Goal: Complete application form: Complete application form

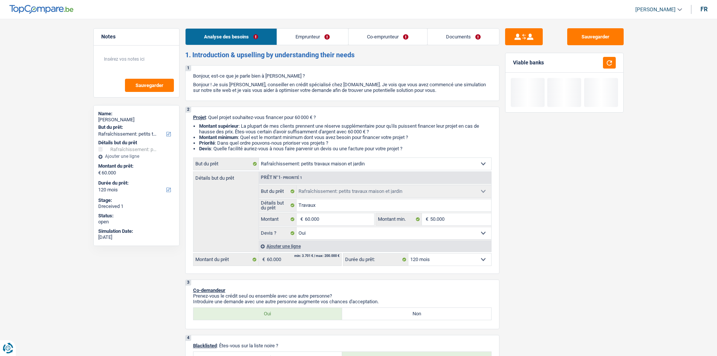
select select "houseOrGarden"
select select "120"
select select "houseOrGarden"
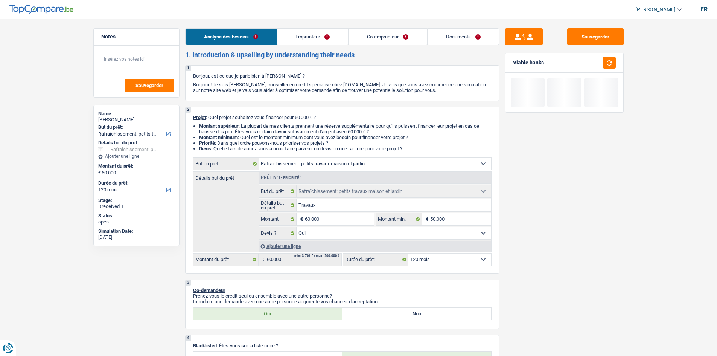
select select "yes"
select select "120"
select select "privateEmployee"
select select "unemployed"
select select "netSalary"
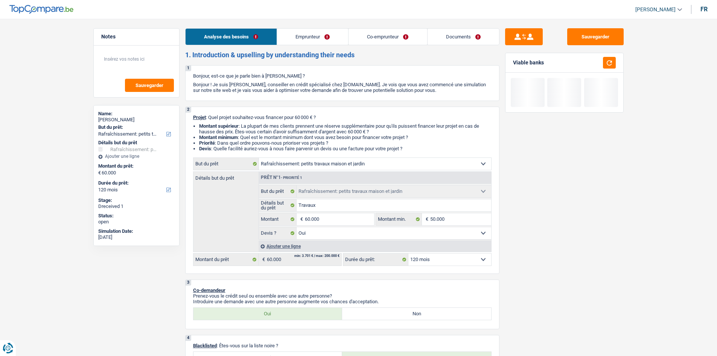
select select "mealVouchers"
select select "familyAllowances"
select select "unemployment"
select select "familyAllowances"
select select "ownerWithoutMortgage"
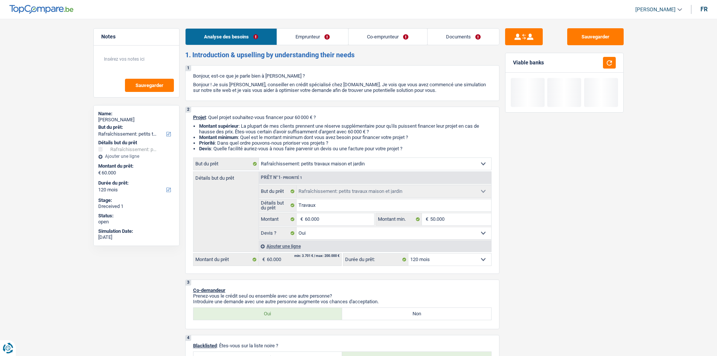
select select "renovationLoan"
select select "60"
select select "houseOrGarden"
select select "yes"
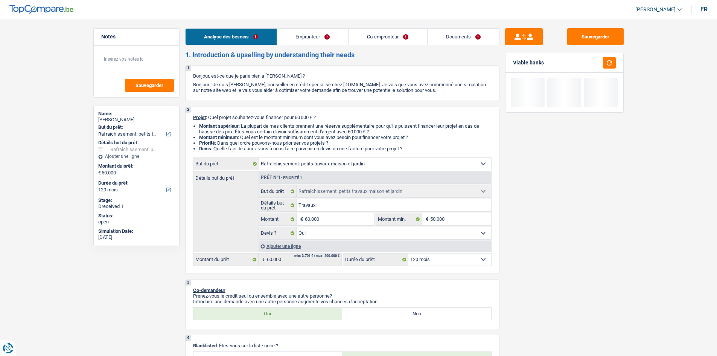
select select "120"
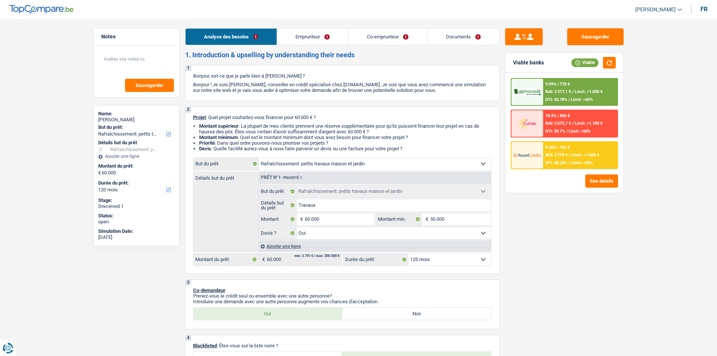
click at [325, 39] on link "Emprunteur" at bounding box center [312, 37] width 71 height 16
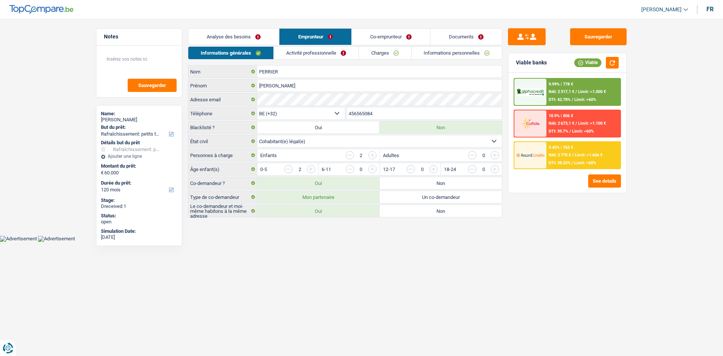
click at [326, 50] on link "Activité professionnelle" at bounding box center [316, 53] width 85 height 12
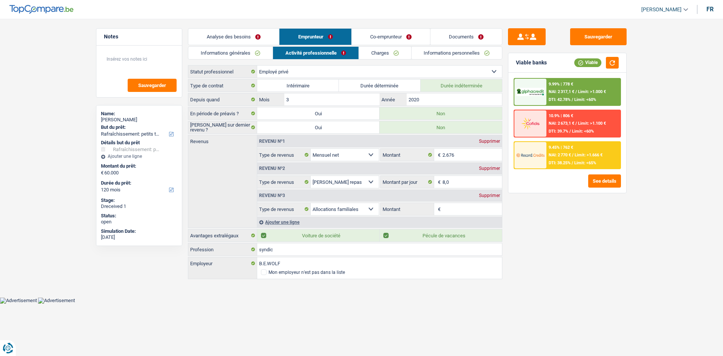
click at [384, 52] on link "Charges" at bounding box center [385, 53] width 52 height 12
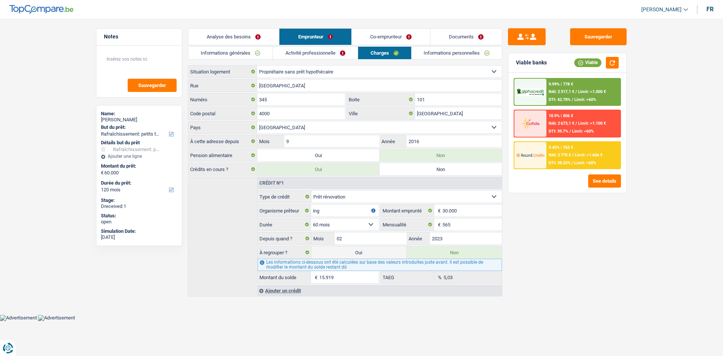
click at [453, 54] on link "Informations personnelles" at bounding box center [457, 53] width 91 height 12
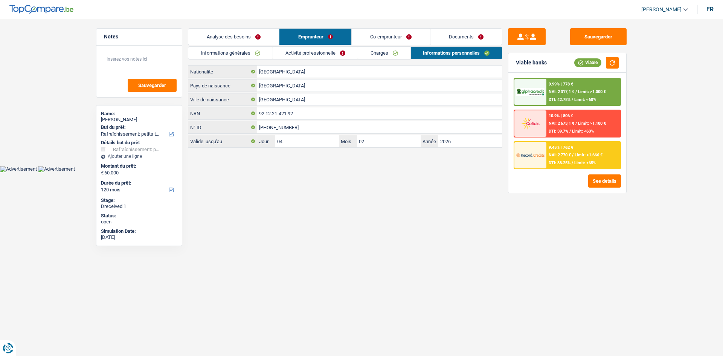
click at [402, 40] on link "Co-emprunteur" at bounding box center [391, 37] width 78 height 16
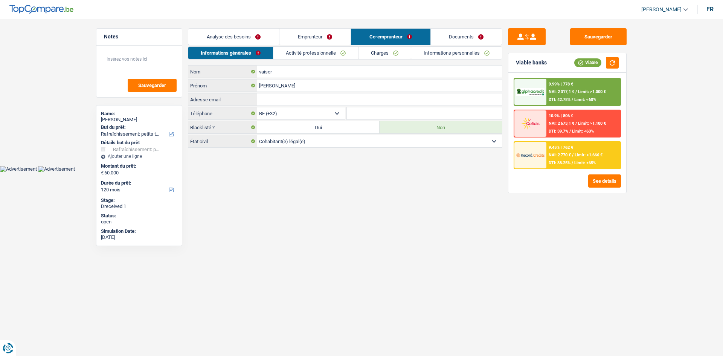
click at [392, 52] on link "Charges" at bounding box center [384, 53] width 52 height 12
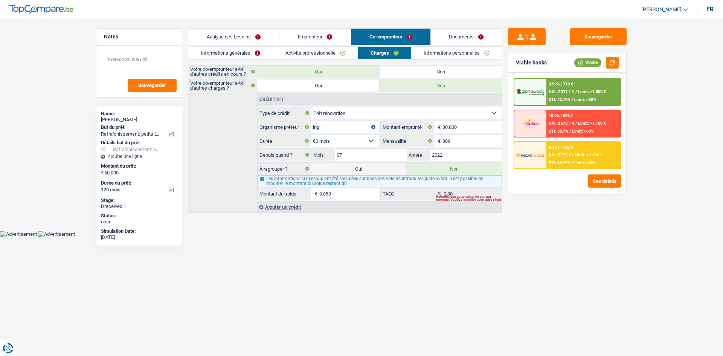
click at [450, 58] on link "Informations personnelles" at bounding box center [457, 53] width 91 height 12
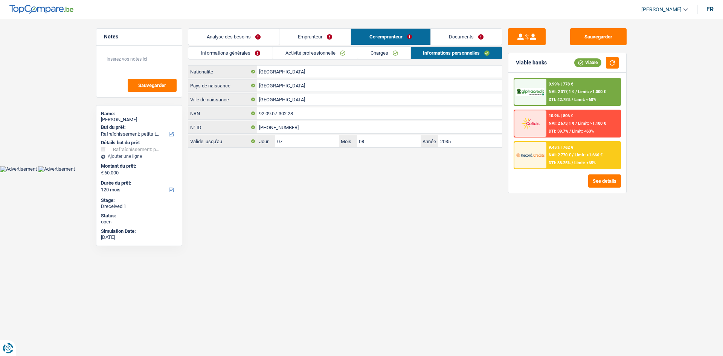
click at [329, 51] on link "Activité professionnelle" at bounding box center [315, 53] width 85 height 12
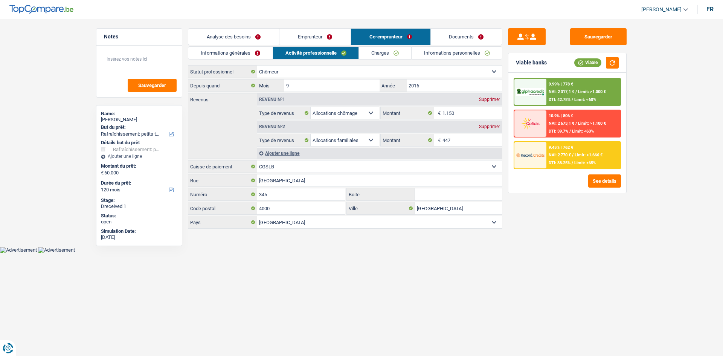
click at [226, 56] on link "Informations générales" at bounding box center [230, 53] width 84 height 12
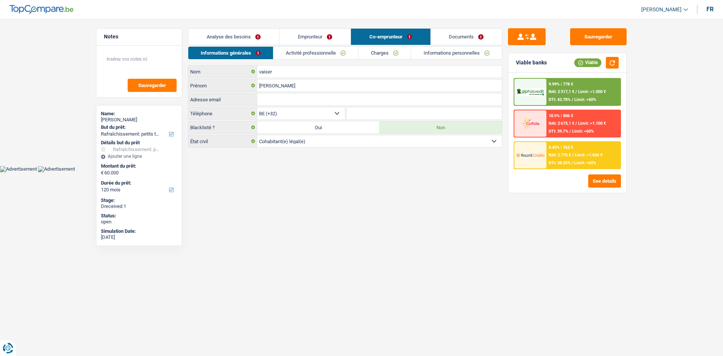
click at [302, 41] on link "Emprunteur" at bounding box center [314, 37] width 71 height 16
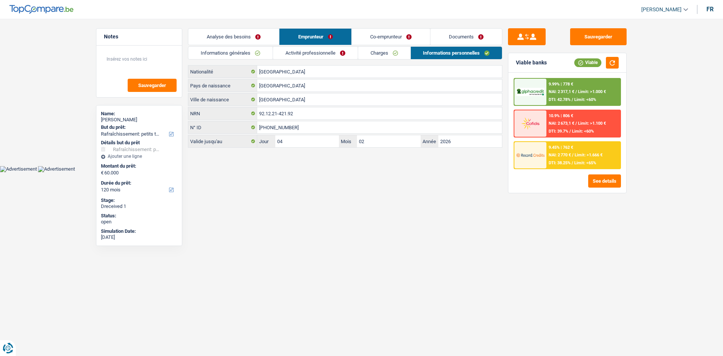
click at [252, 40] on link "Analyse des besoins" at bounding box center [233, 37] width 91 height 16
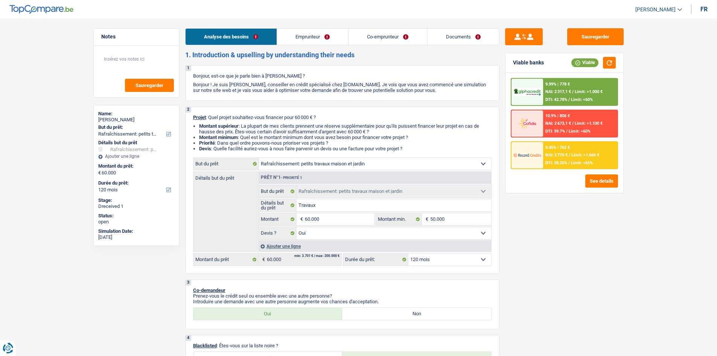
click at [475, 38] on link "Documents" at bounding box center [464, 37] width 72 height 16
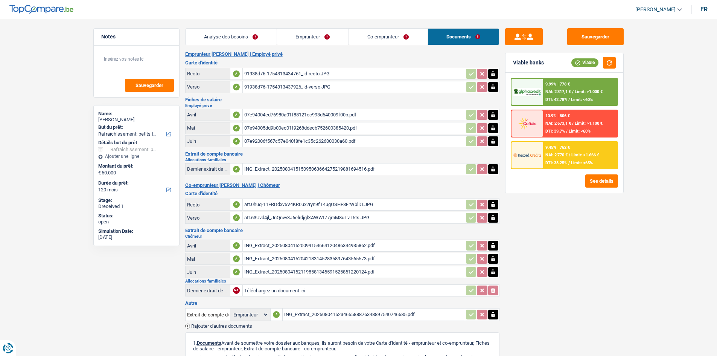
click at [313, 38] on link "Emprunteur" at bounding box center [313, 37] width 72 height 16
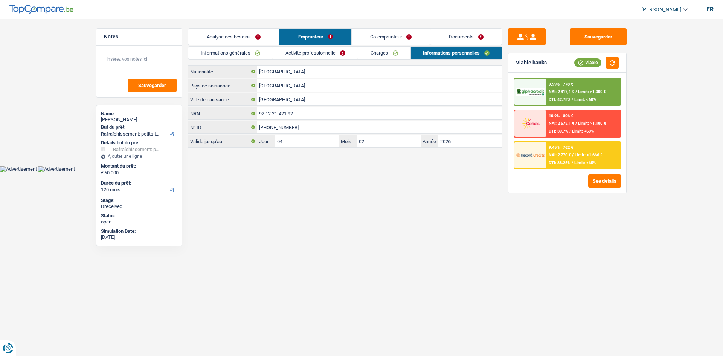
click at [262, 56] on link "Informations générales" at bounding box center [230, 53] width 84 height 12
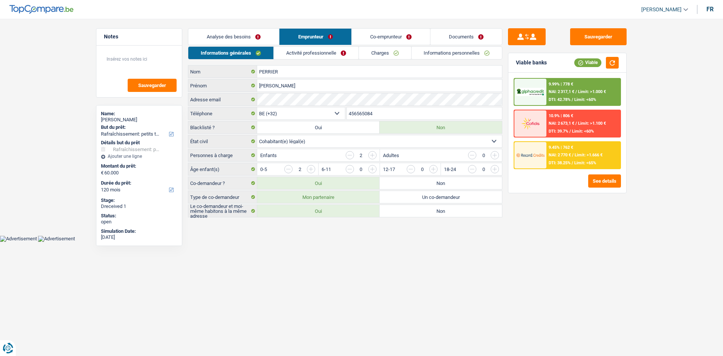
click at [328, 56] on link "Activité professionnelle" at bounding box center [316, 53] width 85 height 12
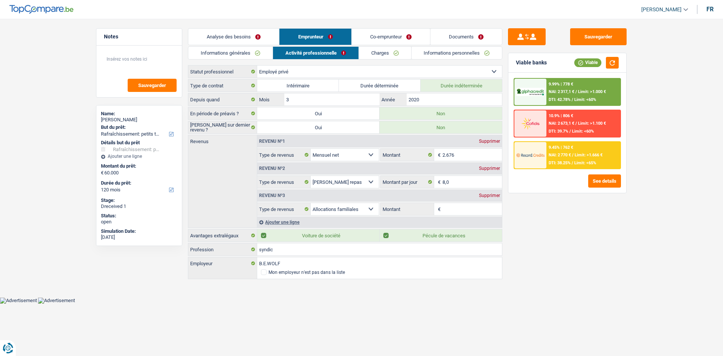
click at [397, 50] on link "Charges" at bounding box center [385, 53] width 52 height 12
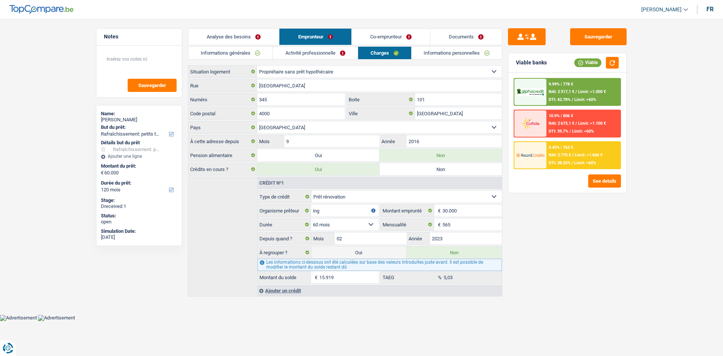
click at [458, 53] on link "Informations personnelles" at bounding box center [457, 53] width 91 height 12
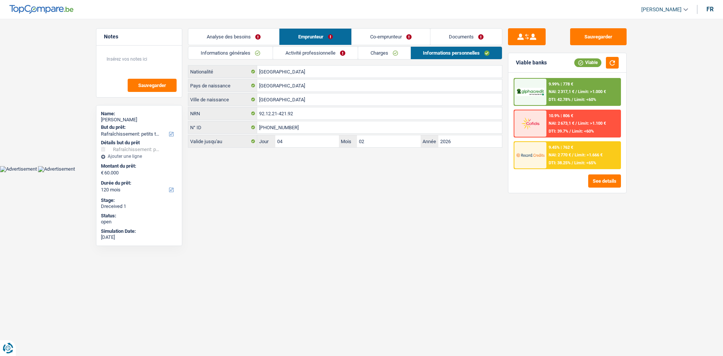
click at [399, 38] on link "Co-emprunteur" at bounding box center [391, 37] width 78 height 16
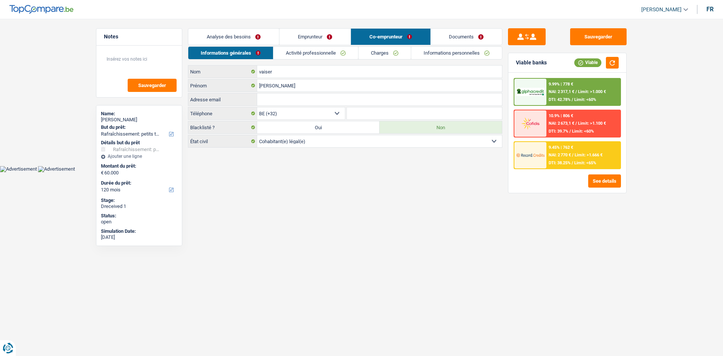
click at [319, 58] on link "Activité professionnelle" at bounding box center [315, 53] width 85 height 12
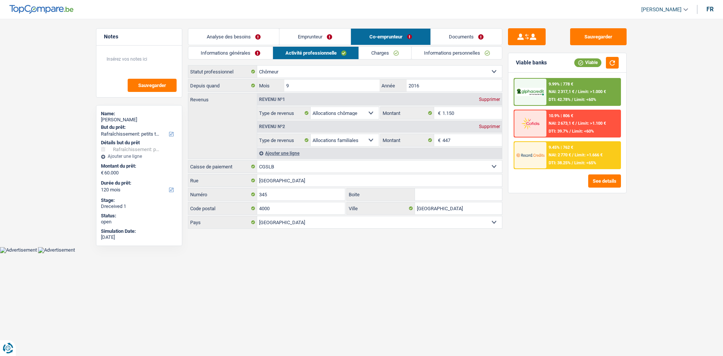
click at [389, 50] on link "Charges" at bounding box center [385, 53] width 52 height 12
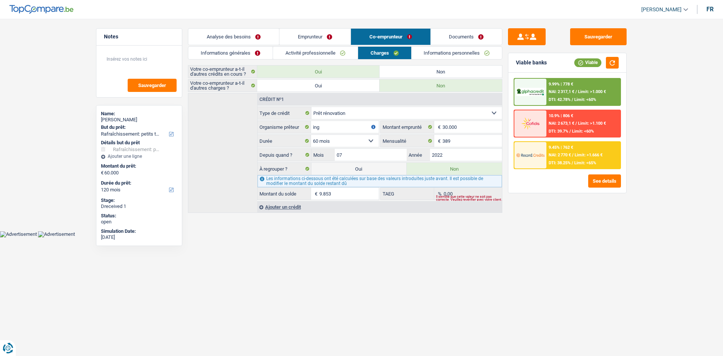
click at [457, 48] on link "Informations personnelles" at bounding box center [457, 53] width 91 height 12
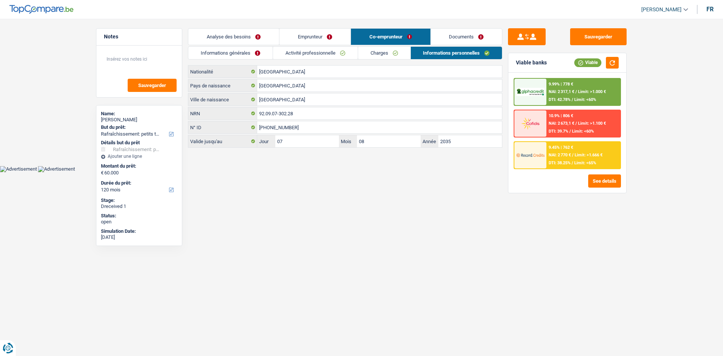
click at [257, 32] on link "Analyse des besoins" at bounding box center [233, 37] width 91 height 16
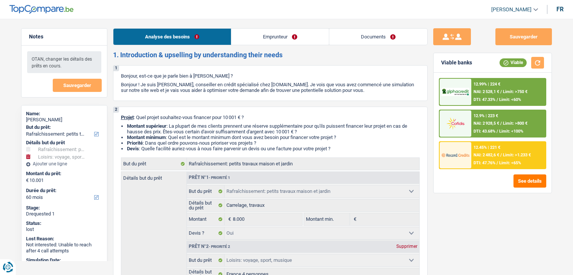
select select "houseOrGarden"
select select "hobbies"
select select "60"
drag, startPoint x: 0, startPoint y: 0, endPoint x: 367, endPoint y: 37, distance: 369.3
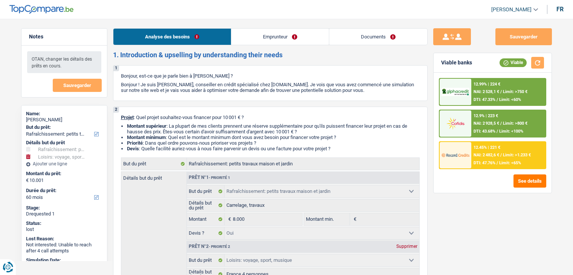
click at [370, 35] on link "Documents" at bounding box center [378, 37] width 98 height 16
select select "houseOrGarden"
select select "hobbies"
select select "60"
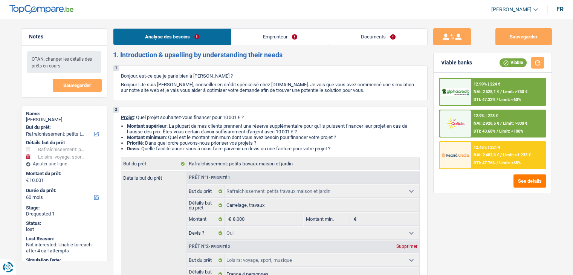
select select "houseOrGarden"
select select "yes"
select select "hobbies"
select select "60"
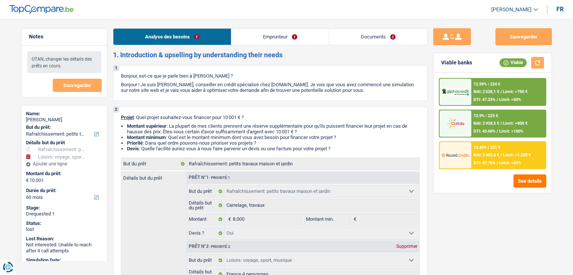
select select "publicEmployee"
select select "familyAllowances"
select select "netSalary"
select select "mealVouchers"
select select "ownerWithMortgage"
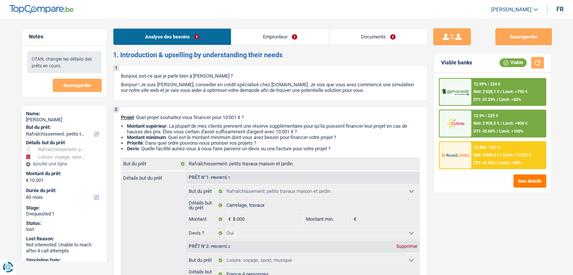
select select "mortgage"
select select "240"
select select "creditConsolidation"
select select "120"
select select "houseOrGarden"
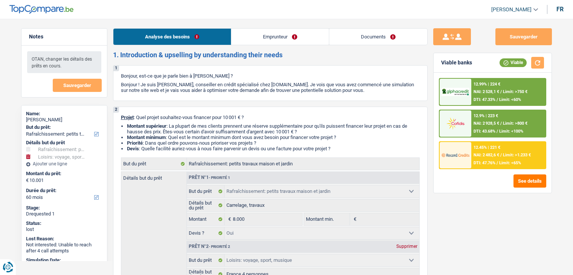
select select "houseOrGarden"
select select "yes"
select select "hobbies"
select select "60"
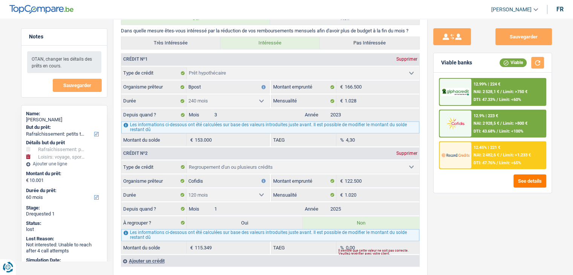
scroll to position [678, 0]
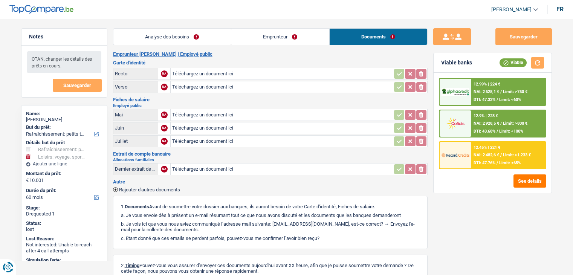
select select "houseOrGarden"
select select "hobbies"
select select "60"
click at [208, 33] on link "Analyse des besoins" at bounding box center [171, 37] width 117 height 16
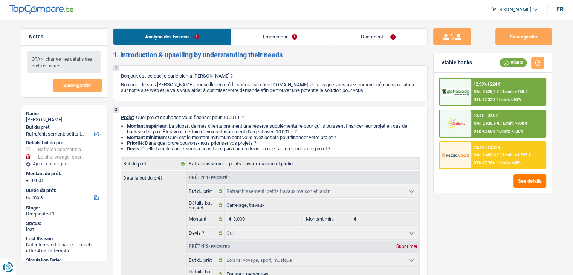
click at [387, 30] on link "Documents" at bounding box center [378, 37] width 98 height 16
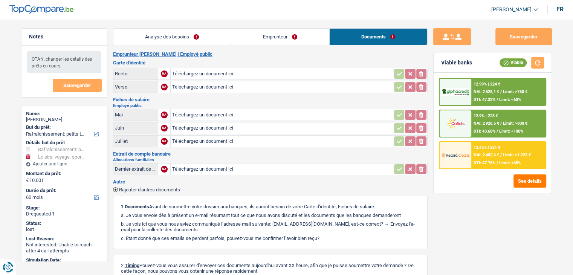
click at [175, 41] on link "Analyse des besoins" at bounding box center [171, 37] width 117 height 16
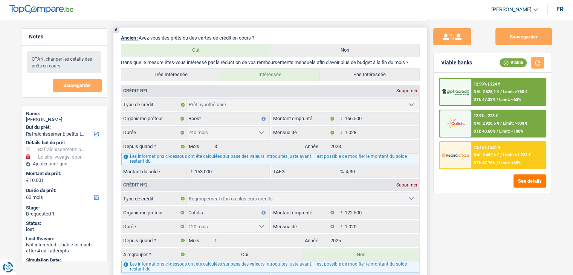
scroll to position [791, 0]
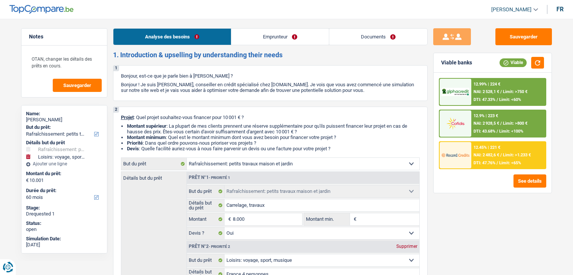
select select "houseOrGarden"
select select "hobbies"
select select "60"
select select "houseOrGarden"
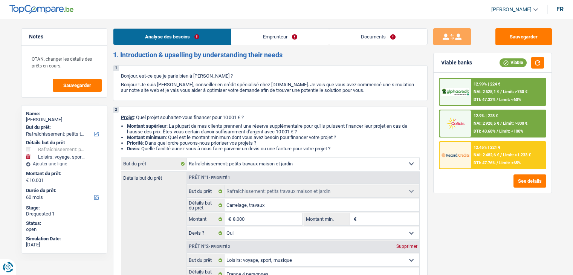
select select "houseOrGarden"
select select "yes"
select select "hobbies"
select select "60"
select select "publicEmployee"
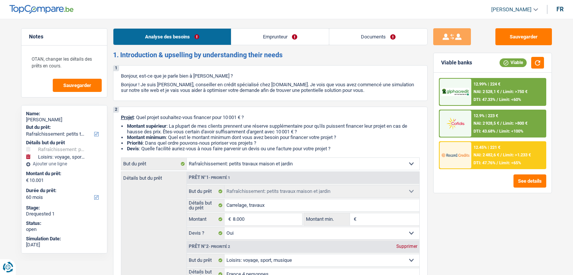
select select "familyAllowances"
select select "netSalary"
select select "mealVouchers"
select select "ownerWithMortgage"
select select "mortgage"
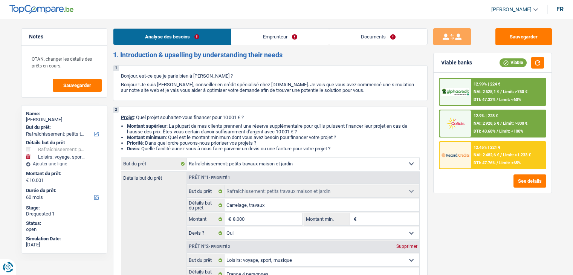
select select "240"
select select "creditConsolidation"
select select "120"
select select "houseOrGarden"
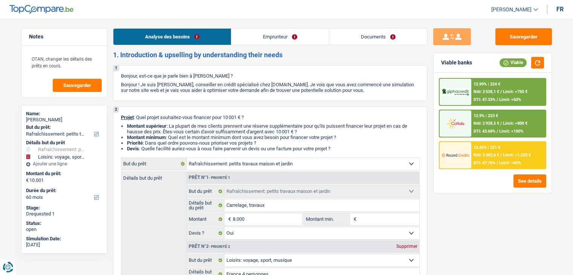
select select "yes"
select select "hobbies"
select select "60"
click at [384, 42] on link "Documents" at bounding box center [378, 37] width 98 height 16
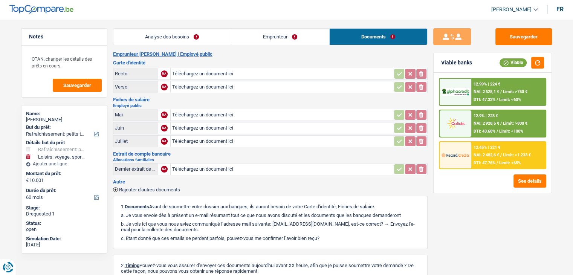
click at [290, 43] on link "Emprunteur" at bounding box center [280, 37] width 98 height 16
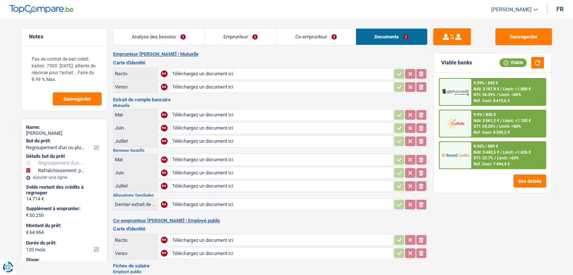
select select "refinancing"
select select "houseOrGarden"
select select "120"
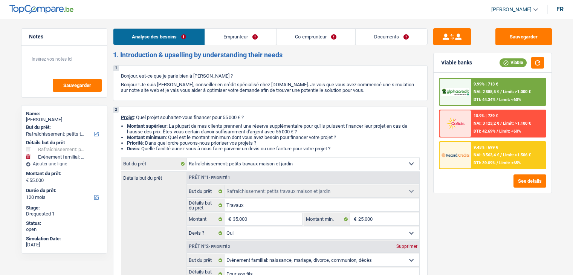
select select "houseOrGarden"
select select "familyEvent"
select select "120"
select select "houseOrGarden"
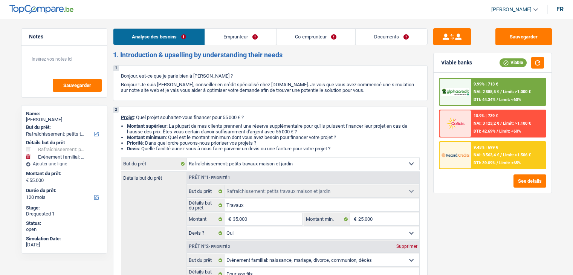
select select "houseOrGarden"
select select "yes"
select select "familyEvent"
select select "yes"
select select "120"
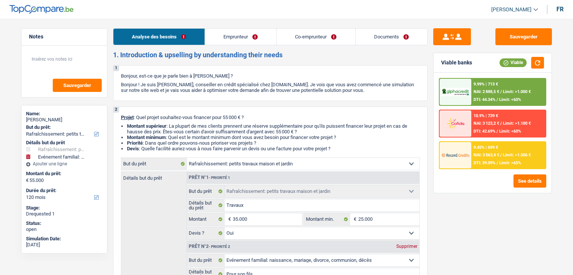
select select "privateEmployee"
select select "netSalary"
select select "mealVouchers"
select select "other"
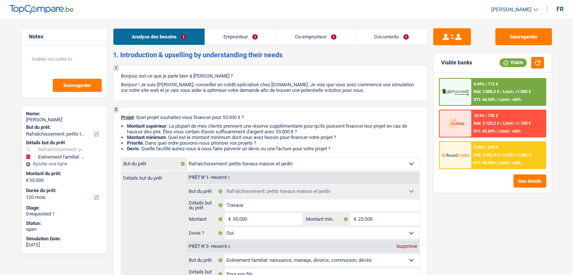
select select "netSalary"
select select "mealVouchers"
select select "ownerWithMortgage"
select select "mortgage"
select select "180"
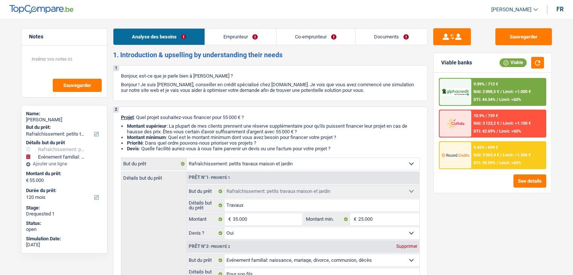
select select "carLoan"
select select "48"
select select "houseOrGarden"
select select "yes"
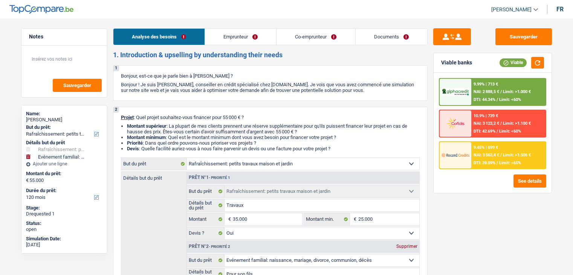
select select "familyEvent"
select select "yes"
select select "120"
click at [390, 44] on li "Documents" at bounding box center [391, 36] width 72 height 17
click at [397, 36] on link "Documents" at bounding box center [391, 37] width 72 height 16
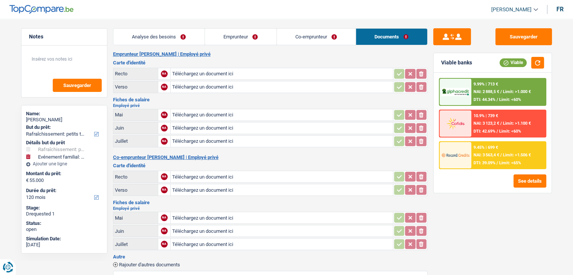
click at [170, 40] on link "Analyse des besoins" at bounding box center [158, 37] width 91 height 16
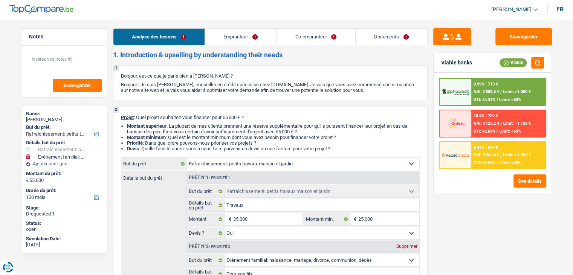
click at [384, 43] on link "Documents" at bounding box center [391, 37] width 72 height 16
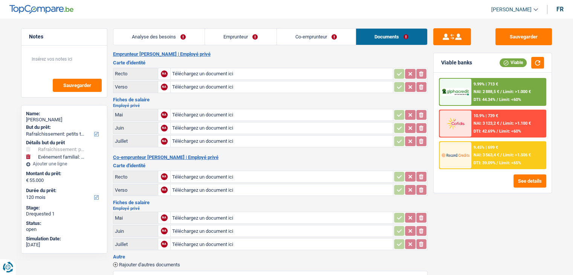
click at [324, 36] on link "Co-emprunteur" at bounding box center [316, 37] width 79 height 16
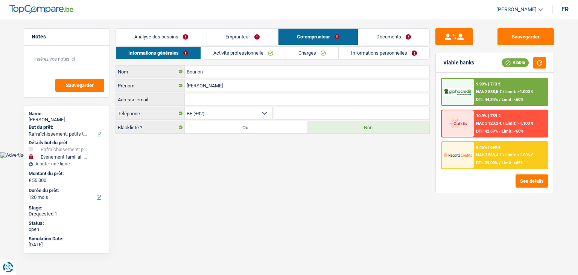
click at [231, 38] on link "Emprunteur" at bounding box center [242, 37] width 71 height 16
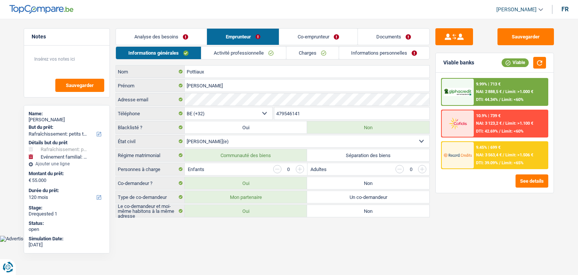
drag, startPoint x: 141, startPoint y: 40, endPoint x: 206, endPoint y: 86, distance: 79.7
click at [142, 40] on link "Analyse des besoins" at bounding box center [161, 37] width 91 height 16
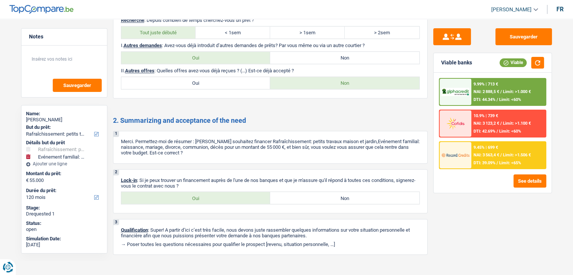
scroll to position [1255, 0]
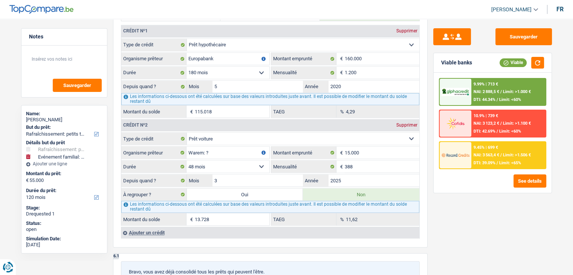
click at [264, 189] on label "Oui" at bounding box center [245, 194] width 116 height 12
click at [264, 189] on input "Oui" at bounding box center [245, 194] width 116 height 12
radio input "true"
type input "68.728"
select select "144"
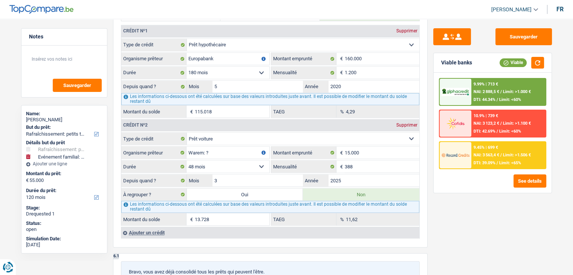
type input "13.728"
select select
type input "Travaux"
type input "35.000"
type input "25.000"
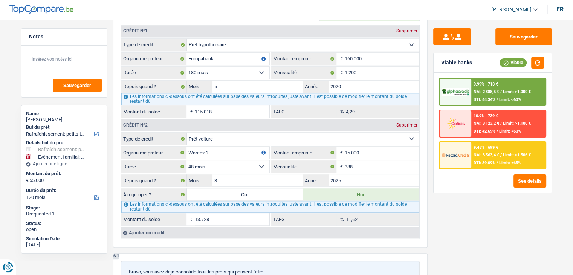
select select "144"
radio input "false"
type input "13.728"
select select
type input "Travaux"
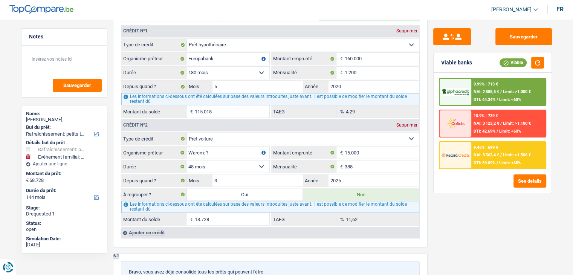
type input "35.000"
type input "25.000"
select select "144"
select select "refinancing"
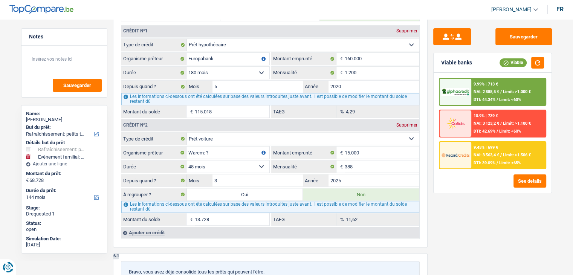
select select "houseOrGarden"
select select "refinancing"
select select "houseOrGarden"
select select "refinancing"
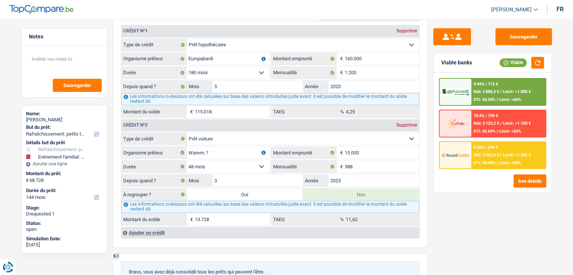
select select "refinancing"
select select "houseOrGarden"
select select "familyEvent"
select select "yes"
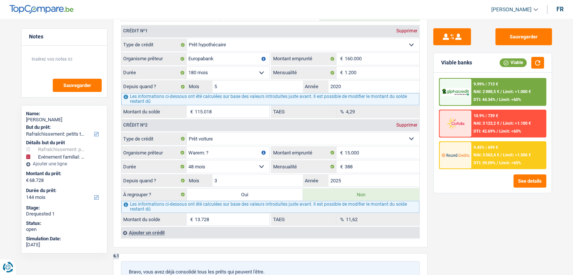
select select "familyEvent"
select select "yes"
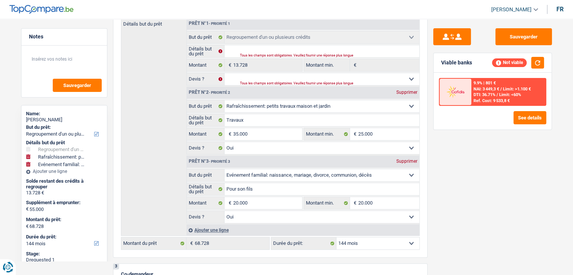
scroll to position [166, 0]
click at [369, 244] on select "12 mois 18 mois 24 mois 30 mois 36 mois 42 mois 48 mois 60 mois 72 mois 84 mois…" at bounding box center [377, 244] width 83 height 12
select select "120"
click at [336, 238] on select "12 mois 18 mois 24 mois 30 mois 36 mois 42 mois 48 mois 60 mois 72 mois 84 mois…" at bounding box center [377, 244] width 83 height 12
select select "120"
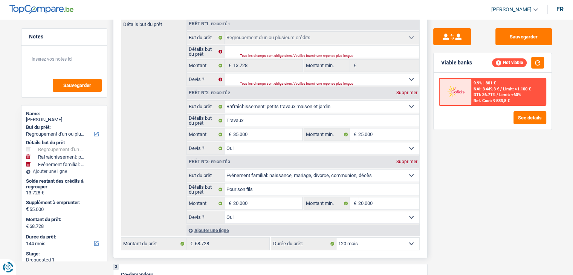
select select "120"
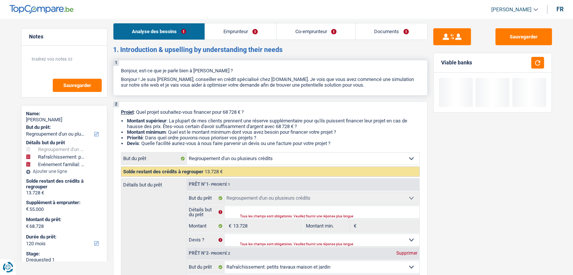
scroll to position [0, 0]
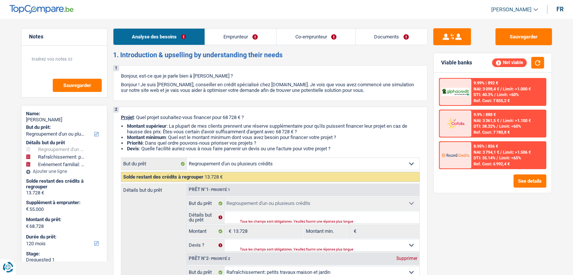
click at [395, 41] on link "Documents" at bounding box center [391, 37] width 72 height 16
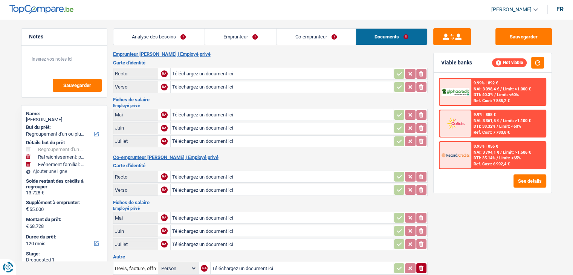
click at [183, 41] on link "Analyse des besoins" at bounding box center [158, 37] width 91 height 16
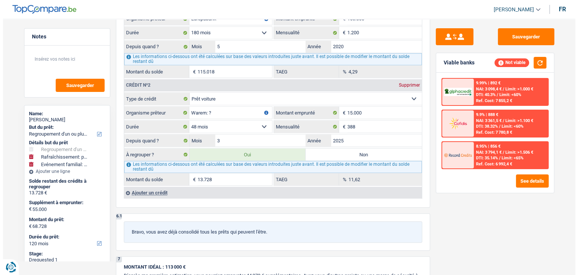
scroll to position [866, 0]
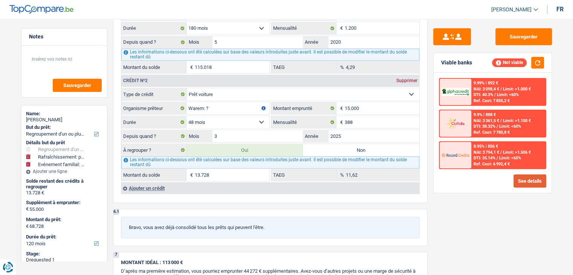
click at [525, 178] on button "See details" at bounding box center [529, 180] width 33 height 13
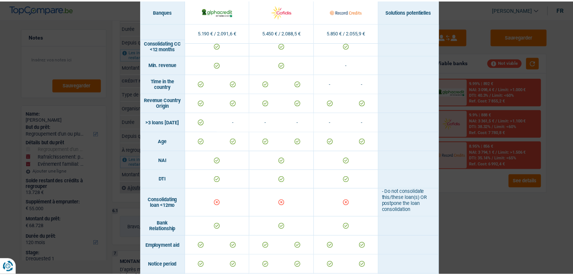
scroll to position [264, 0]
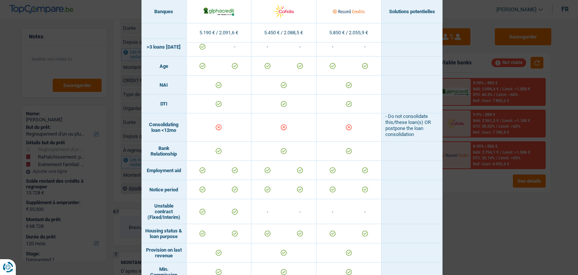
click at [525, 239] on div "Banks conditions × Banques Solutions potentielles Revenus / Charges 5.190 € / 2…" at bounding box center [289, 137] width 578 height 275
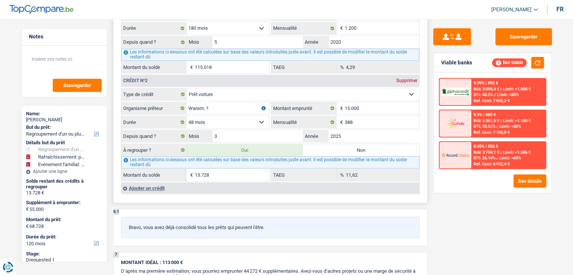
click at [364, 146] on label "Non" at bounding box center [361, 150] width 116 height 12
click at [364, 146] on input "Non" at bounding box center [361, 150] width 116 height 12
radio input "true"
select select "houseOrGarden"
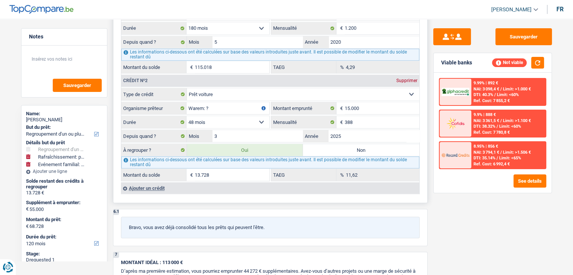
select select
select select "144"
select select "houseOrGarden"
type input "Travaux"
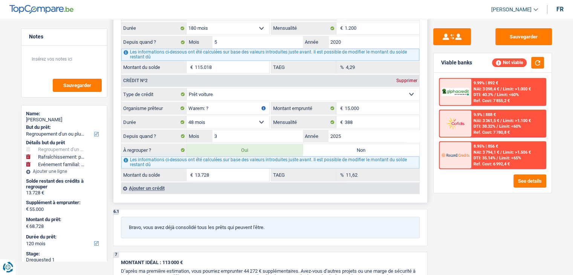
type input "35.000"
type input "25.000"
select select "yes"
select select
type input "0"
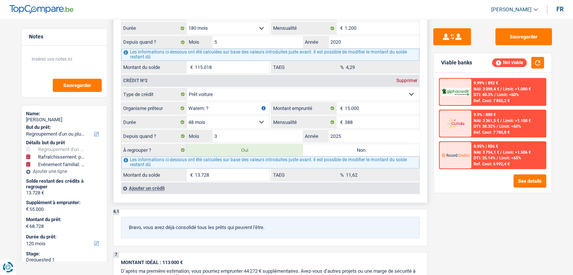
select select
select select "144"
radio input "false"
select select "houseOrGarden"
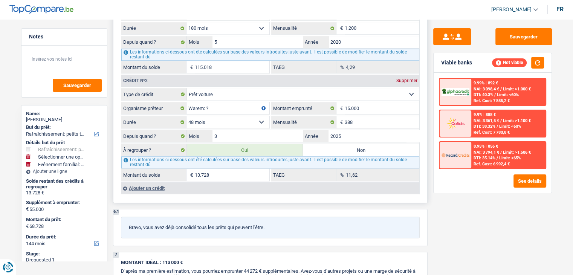
type input "Travaux"
type input "35.000"
type input "25.000"
select select "yes"
select select "familyEvent"
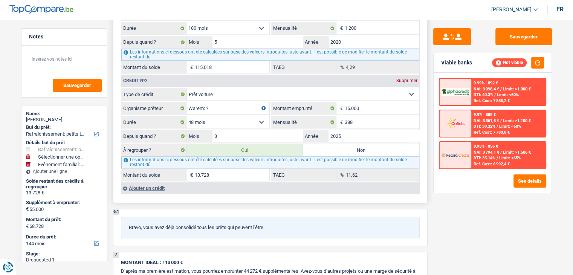
type input "Pour son fils"
type input "20.000"
select select "144"
type input "55.000"
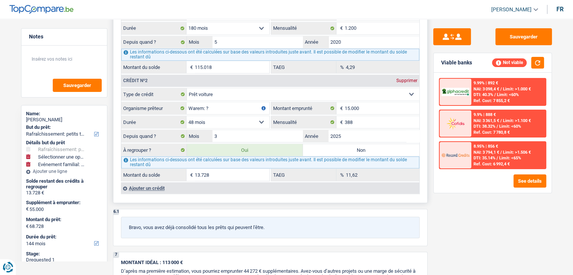
type input "55.000"
select select "familyEvent"
select select "yes"
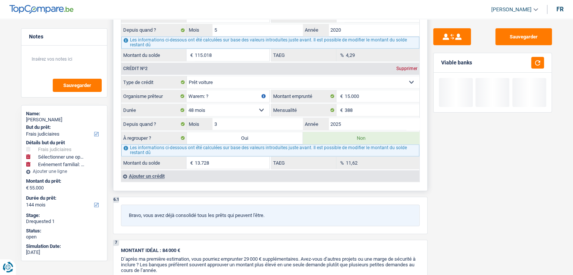
click at [269, 134] on label "Oui" at bounding box center [245, 138] width 116 height 12
click at [269, 134] on input "Oui" at bounding box center [245, 138] width 116 height 12
radio input "true"
type input "13.728"
select select
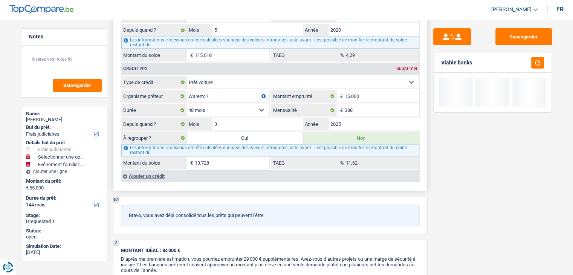
type input "Travaux"
type input "35.000"
type input "25.000"
select select "yes"
radio input "false"
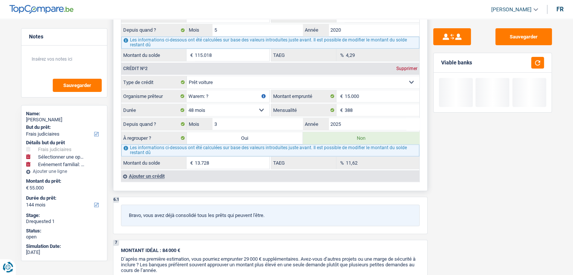
type input "13.728"
select select
type input "Travaux"
type input "35.000"
type input "25.000"
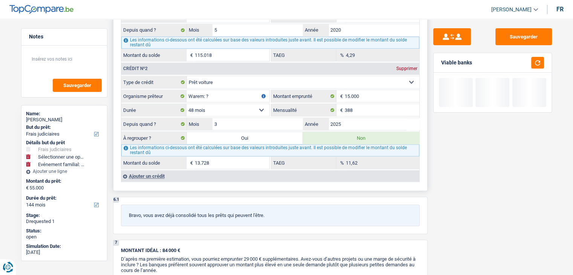
type input "68.728"
select select "refinancing"
select select "houseOrGarden"
select select "refinancing"
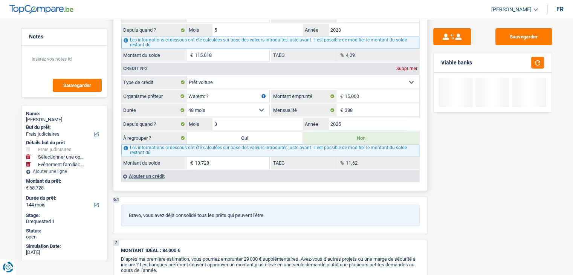
select select "refinancing"
select select "houseOrGarden"
select select "refinancing"
select select "houseOrGarden"
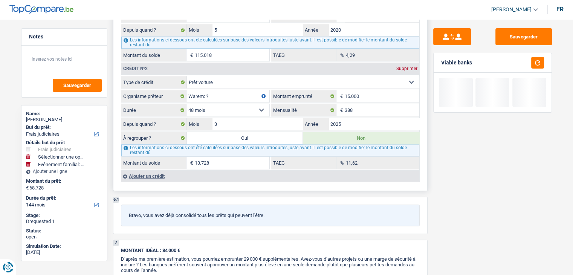
select select "familyEvent"
select select "yes"
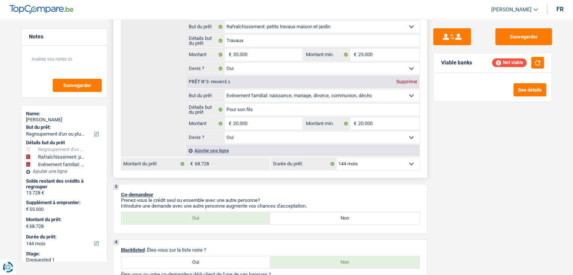
scroll to position [188, 0]
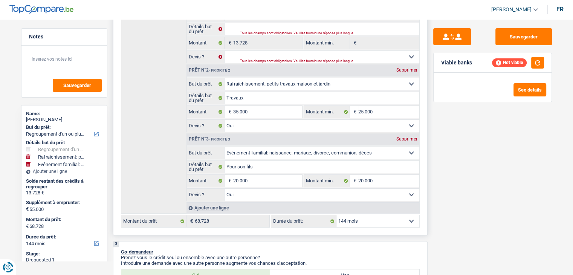
click at [381, 217] on select "12 mois 18 mois 24 mois 30 mois 36 mois 42 mois 48 mois 60 mois 72 mois 84 mois…" at bounding box center [377, 221] width 83 height 12
select select "120"
click at [336, 215] on select "12 mois 18 mois 24 mois 30 mois 36 mois 42 mois 48 mois 60 mois 72 mois 84 mois…" at bounding box center [377, 221] width 83 height 12
select select "120"
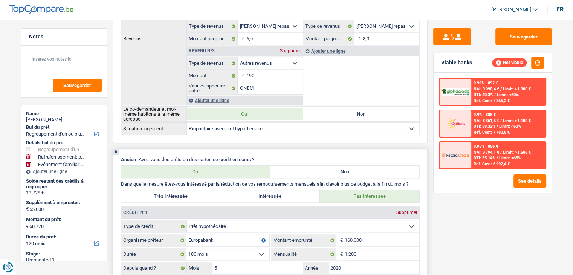
scroll to position [828, 0]
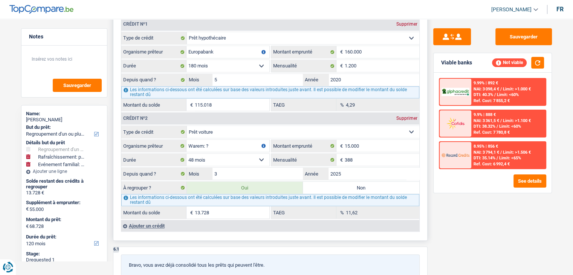
click at [343, 183] on label "Non" at bounding box center [361, 187] width 116 height 12
click at [343, 183] on input "Non" at bounding box center [361, 187] width 116 height 12
radio input "true"
select select "houseOrGarden"
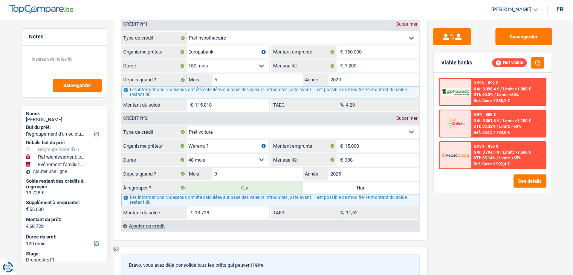
select select
select select "144"
select select "houseOrGarden"
type input "Travaux"
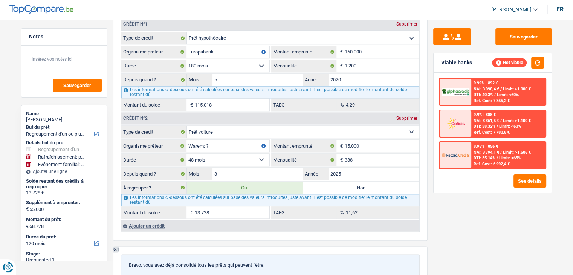
type input "35.000"
type input "25.000"
select select "yes"
select select
type input "0"
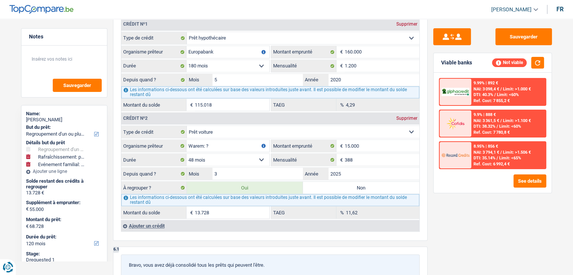
select select
select select "144"
radio input "false"
select select "houseOrGarden"
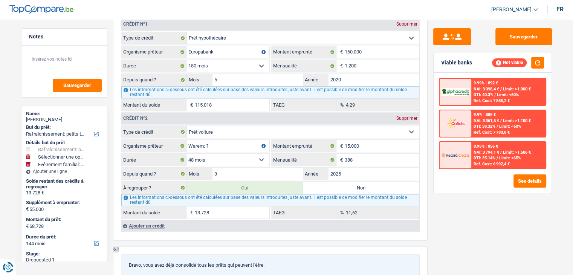
type input "Travaux"
type input "35.000"
type input "25.000"
select select "yes"
select select "familyEvent"
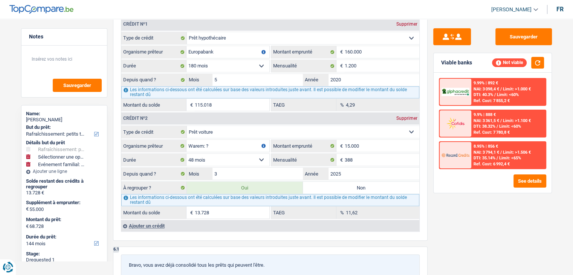
type input "Pour son fils"
type input "20.000"
select select "144"
type input "55.000"
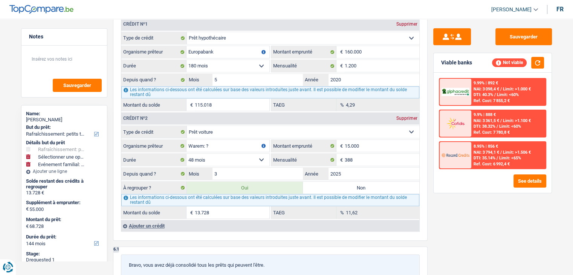
type input "55.000"
select select "familyEvent"
select select "yes"
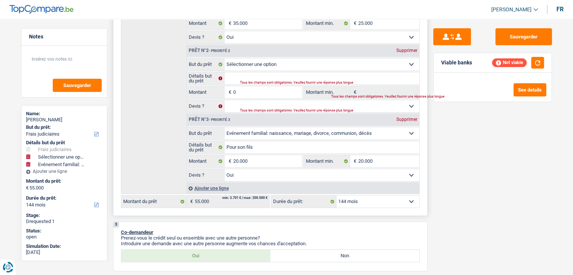
scroll to position [113, 0]
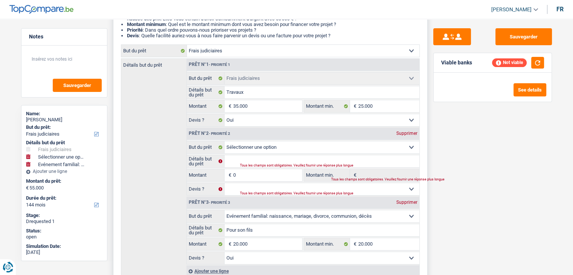
click at [405, 133] on div "Supprimer" at bounding box center [406, 133] width 25 height 5
select select "familyEvent"
type input "Pour son fils"
type input "20.000"
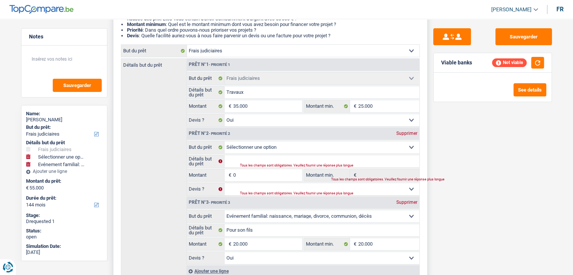
type input "20.000"
select select "yes"
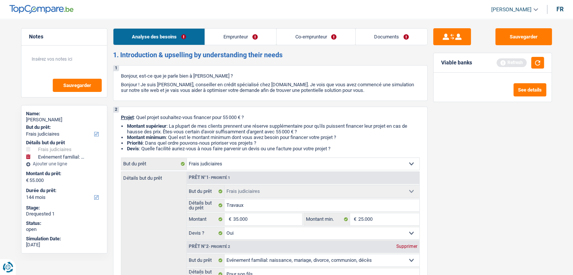
scroll to position [151, 0]
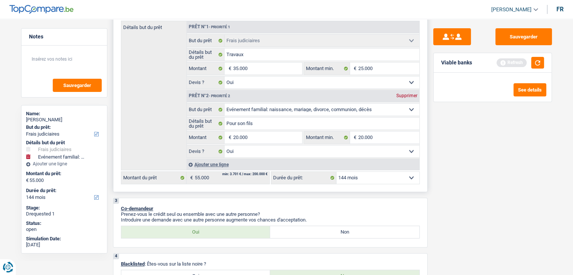
click at [381, 178] on select "12 mois 18 mois 24 mois 30 mois 36 mois 42 mois 48 mois 60 mois 72 mois 84 mois…" at bounding box center [377, 178] width 83 height 12
select select "120"
click at [336, 172] on select "12 mois 18 mois 24 mois 30 mois 36 mois 42 mois 48 mois 60 mois 72 mois 84 mois…" at bounding box center [377, 178] width 83 height 12
select select "120"
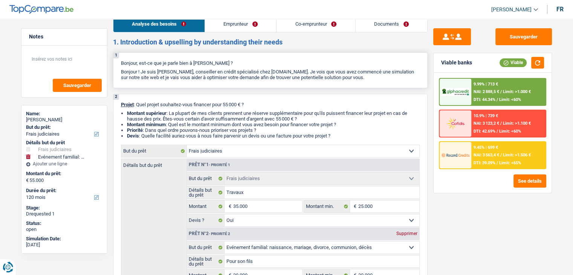
scroll to position [0, 0]
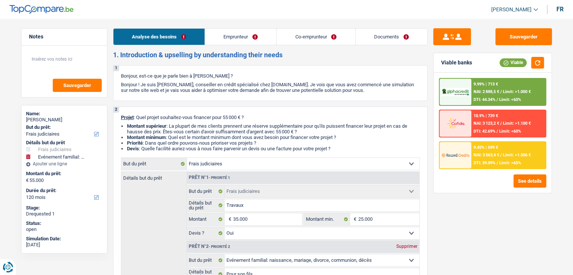
click at [373, 37] on link "Documents" at bounding box center [391, 37] width 72 height 16
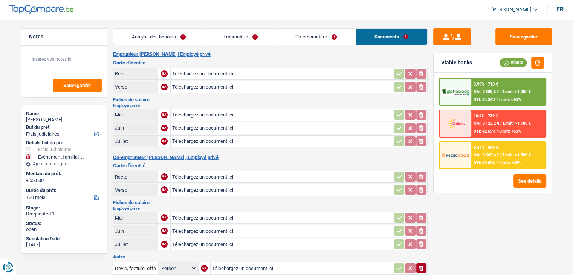
click at [155, 39] on link "Analyse des besoins" at bounding box center [158, 37] width 91 height 16
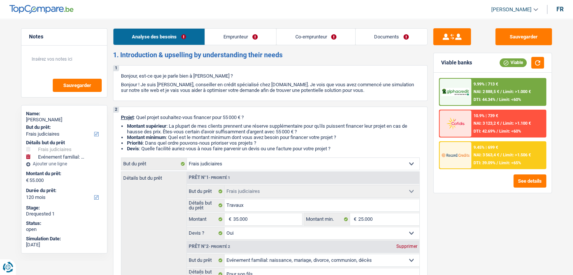
click at [232, 29] on link "Emprunteur" at bounding box center [240, 37] width 71 height 16
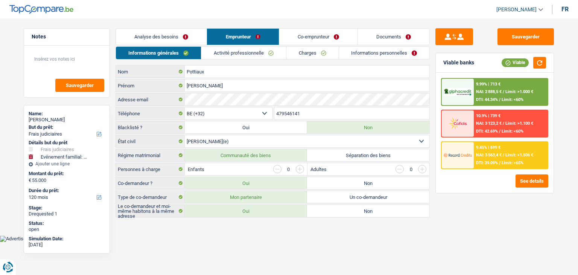
click at [188, 38] on link "Analyse des besoins" at bounding box center [161, 37] width 91 height 16
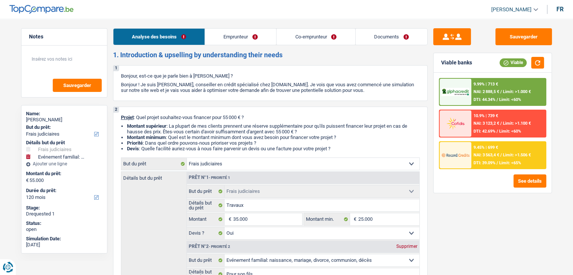
click at [246, 34] on link "Emprunteur" at bounding box center [240, 37] width 71 height 16
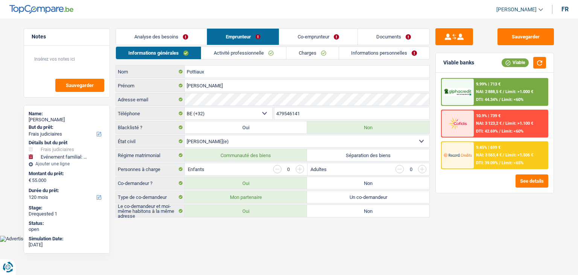
click at [188, 32] on link "Analyse des besoins" at bounding box center [161, 37] width 91 height 16
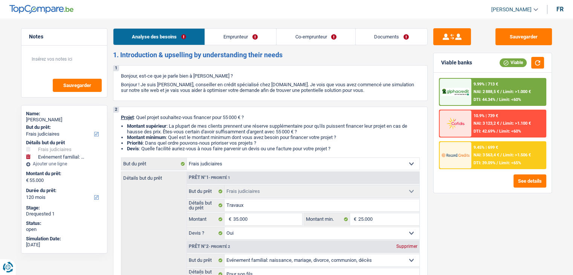
click at [244, 37] on link "Emprunteur" at bounding box center [240, 37] width 71 height 16
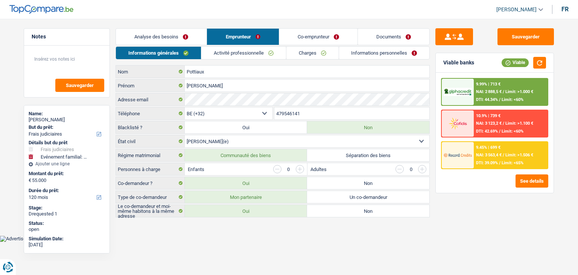
click at [185, 35] on link "Analyse des besoins" at bounding box center [161, 37] width 91 height 16
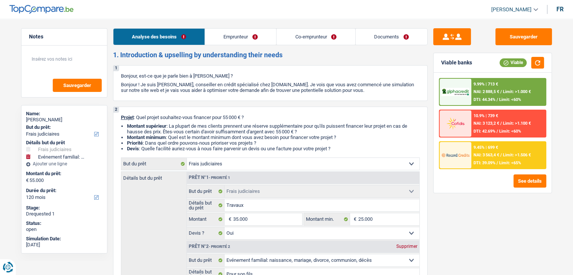
click at [246, 37] on link "Emprunteur" at bounding box center [240, 37] width 71 height 16
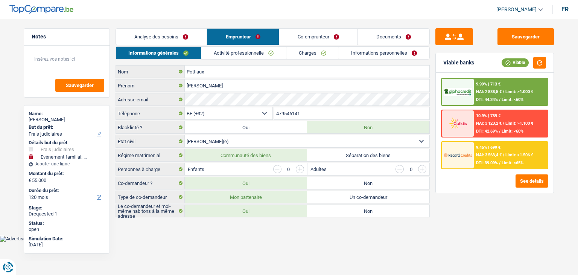
click at [185, 36] on link "Analyse des besoins" at bounding box center [161, 37] width 91 height 16
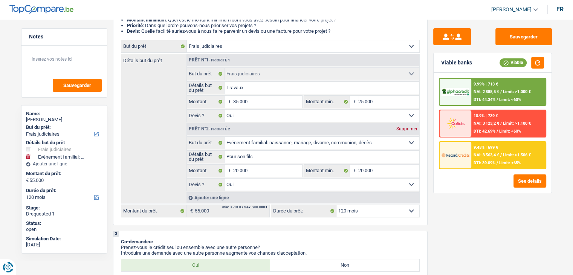
scroll to position [113, 0]
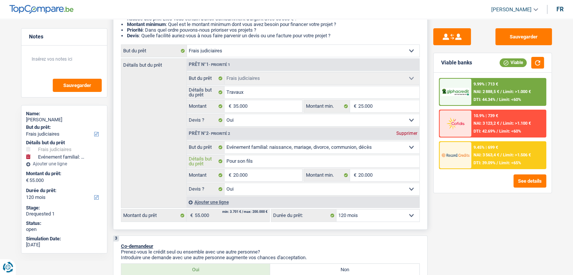
click at [270, 160] on input "Pour son fils" at bounding box center [321, 161] width 195 height 12
click at [461, 216] on div "Sauvegarder Viable banks Viable 9.99% | 713 € NAI: 2 888,5 € / Limit: >1.000 € …" at bounding box center [492, 144] width 130 height 233
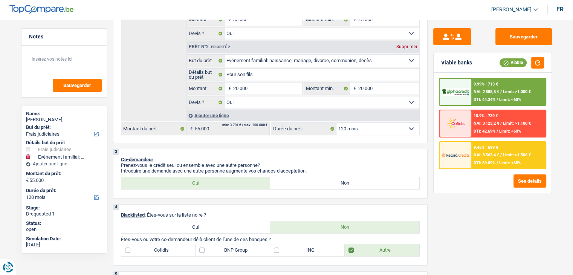
scroll to position [0, 0]
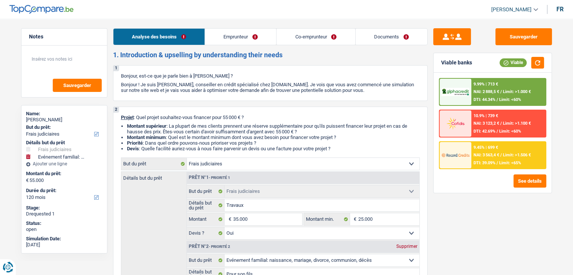
click at [244, 38] on link "Emprunteur" at bounding box center [240, 37] width 71 height 16
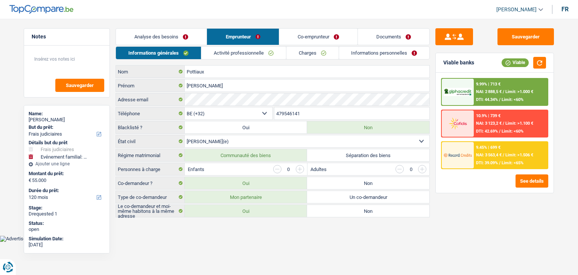
click at [249, 49] on link "Activité professionnelle" at bounding box center [243, 53] width 85 height 12
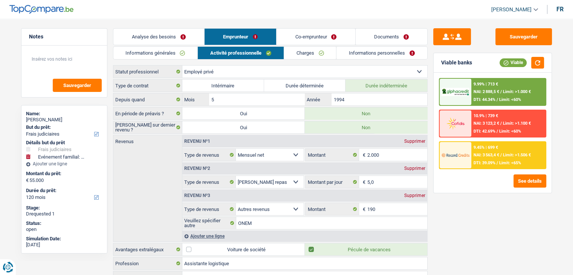
click at [312, 40] on link "Co-emprunteur" at bounding box center [315, 37] width 78 height 16
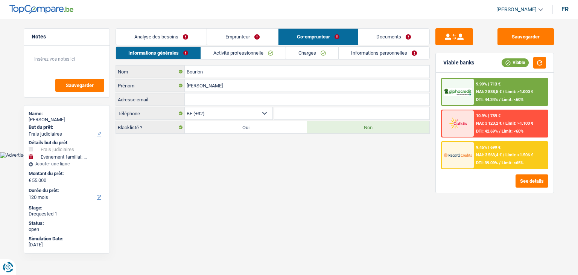
click at [251, 50] on link "Activité professionnelle" at bounding box center [243, 53] width 85 height 12
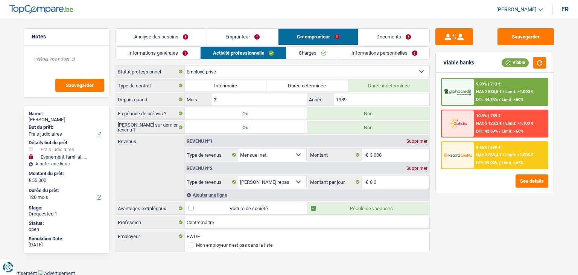
click at [306, 51] on link "Charges" at bounding box center [313, 53] width 52 height 12
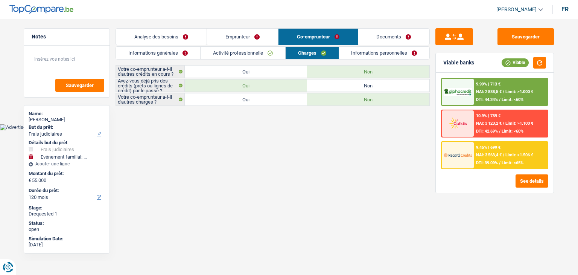
click at [372, 53] on link "Informations personnelles" at bounding box center [384, 53] width 91 height 12
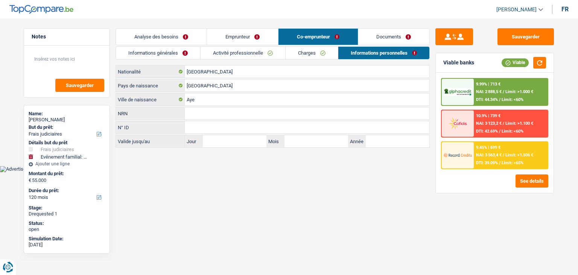
click at [222, 53] on link "Activité professionnelle" at bounding box center [243, 53] width 85 height 12
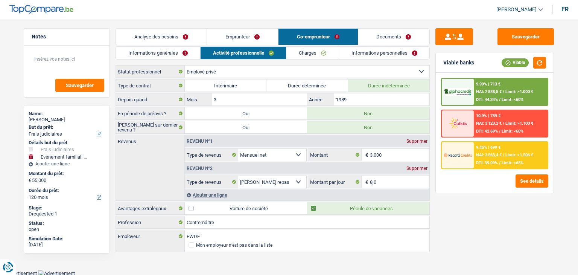
click at [239, 43] on link "Emprunteur" at bounding box center [242, 37] width 71 height 16
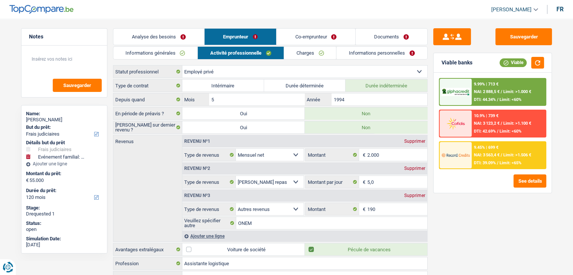
click at [172, 55] on link "Informations générales" at bounding box center [155, 53] width 84 height 12
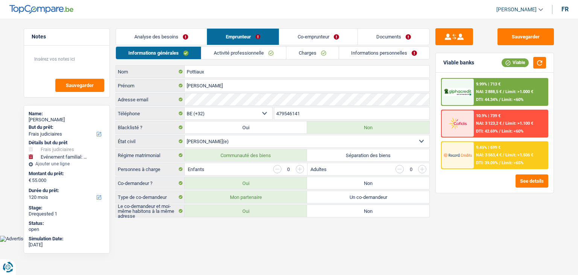
click at [169, 36] on link "Analyse des besoins" at bounding box center [161, 37] width 91 height 16
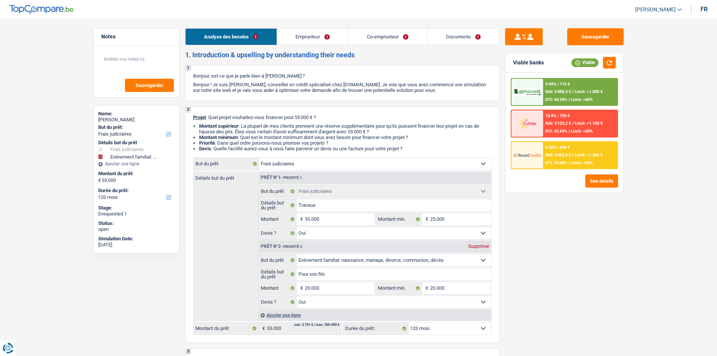
click at [315, 44] on link "Emprunteur" at bounding box center [312, 37] width 71 height 16
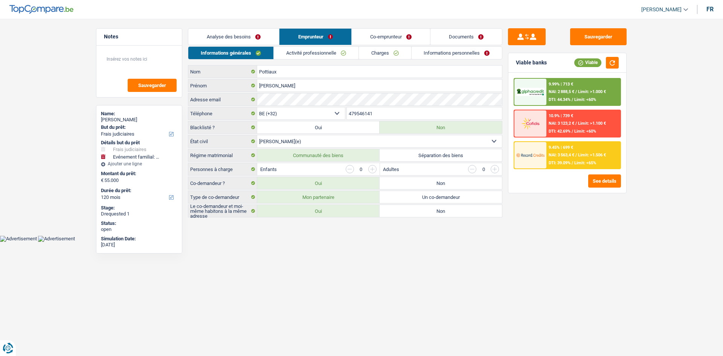
click at [314, 52] on link "Activité professionnelle" at bounding box center [316, 53] width 85 height 12
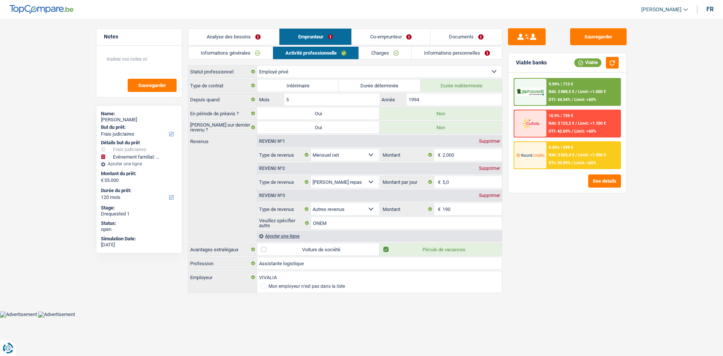
click at [374, 56] on link "Charges" at bounding box center [385, 53] width 52 height 12
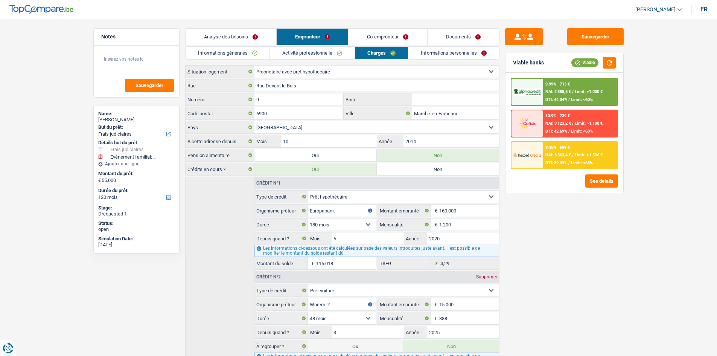
click at [433, 56] on link "Informations personnelles" at bounding box center [454, 53] width 91 height 12
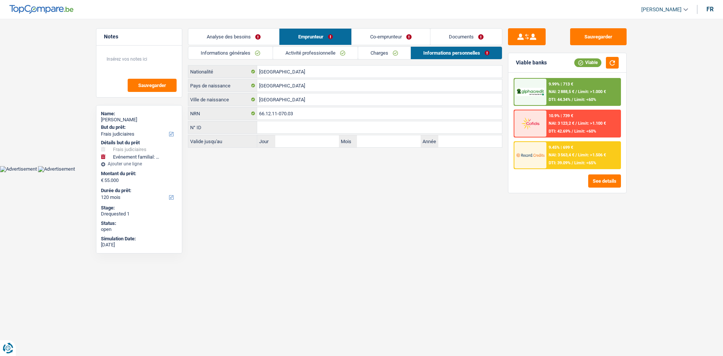
click at [393, 39] on link "Co-emprunteur" at bounding box center [391, 37] width 78 height 16
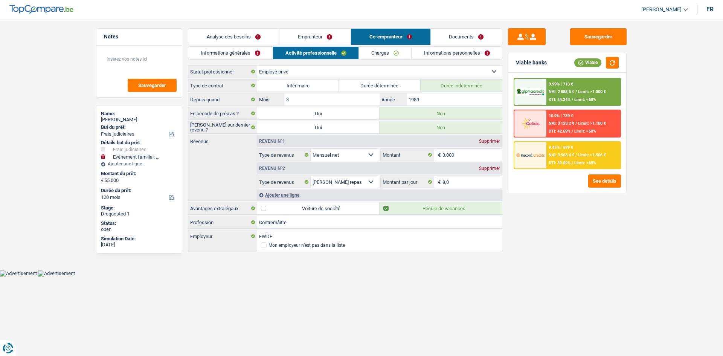
drag, startPoint x: 360, startPoint y: 53, endPoint x: 377, endPoint y: 58, distance: 17.2
click at [359, 55] on link "Charges" at bounding box center [385, 53] width 52 height 12
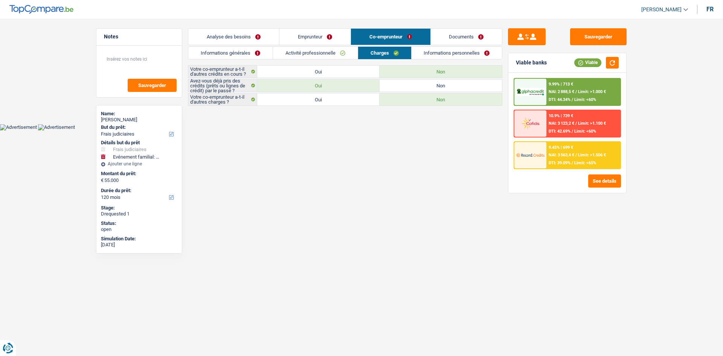
click at [464, 52] on link "Informations personnelles" at bounding box center [457, 53] width 91 height 12
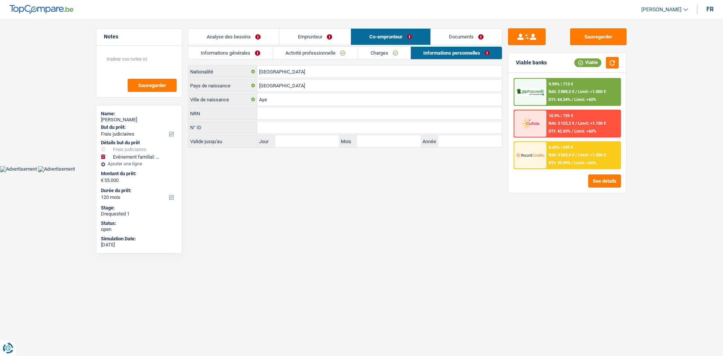
click at [258, 55] on link "Informations générales" at bounding box center [230, 53] width 84 height 12
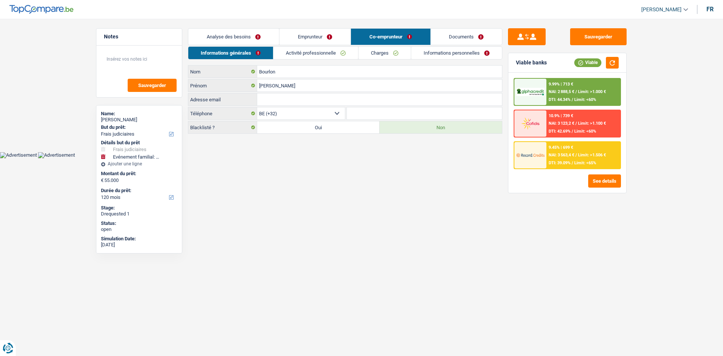
click at [323, 35] on link "Emprunteur" at bounding box center [314, 37] width 71 height 16
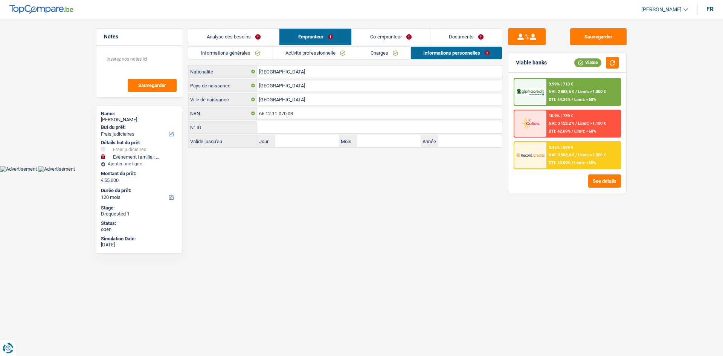
click at [317, 56] on link "Activité professionnelle" at bounding box center [315, 53] width 85 height 12
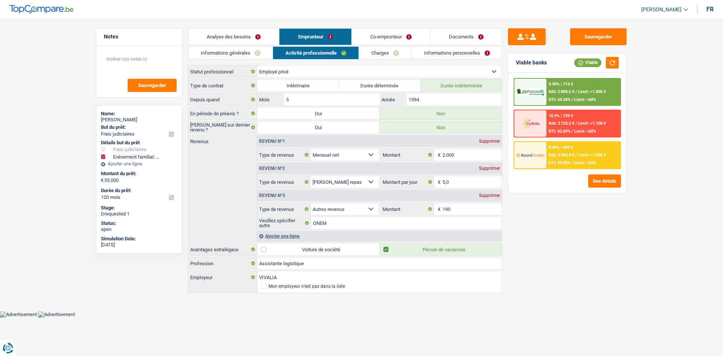
click at [386, 52] on link "Charges" at bounding box center [385, 53] width 52 height 12
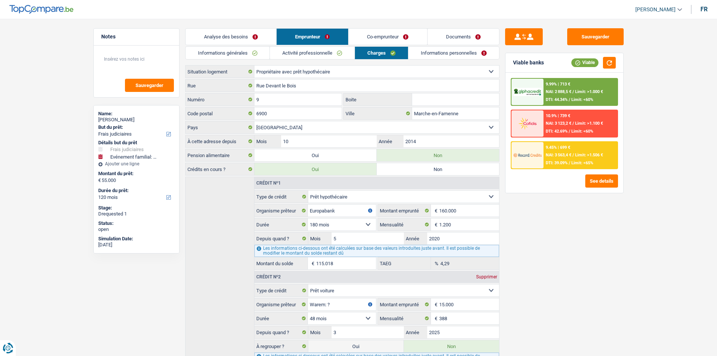
click at [452, 54] on link "Informations personnelles" at bounding box center [454, 53] width 91 height 12
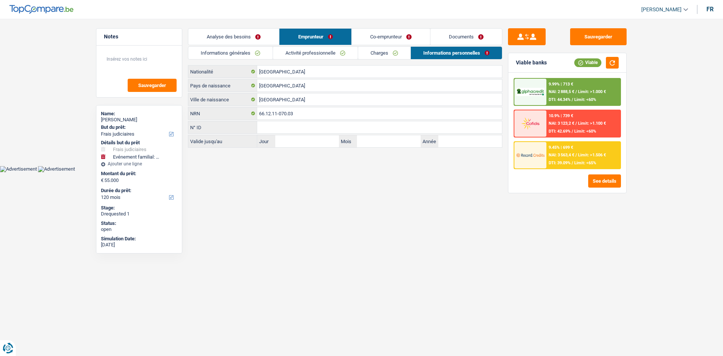
click at [390, 57] on link "Charges" at bounding box center [384, 53] width 52 height 12
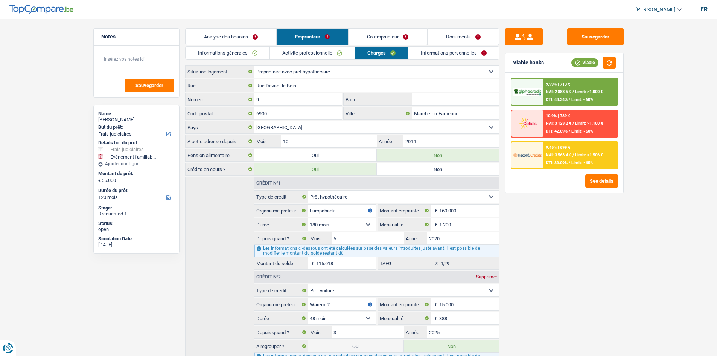
click at [322, 52] on link "Activité professionnelle" at bounding box center [312, 53] width 85 height 12
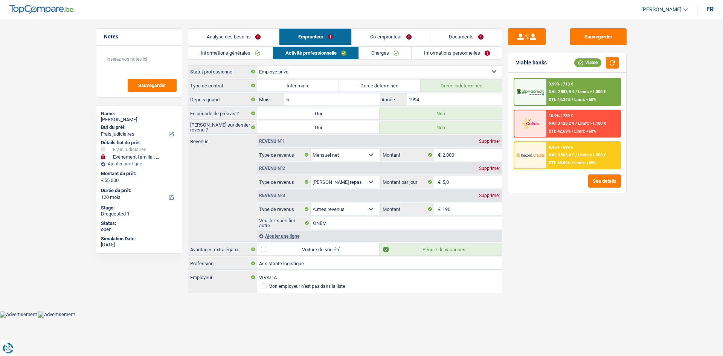
click at [238, 52] on link "Informations générales" at bounding box center [230, 53] width 84 height 12
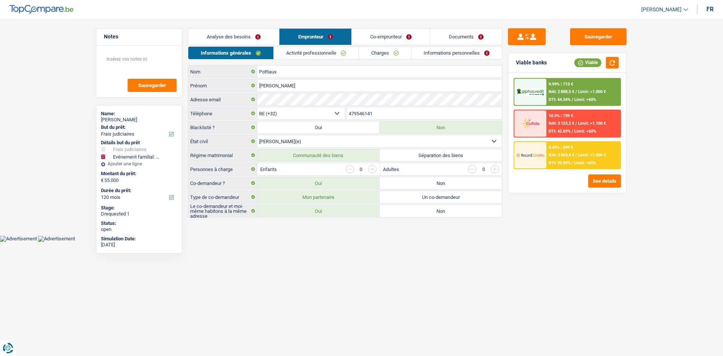
click at [310, 54] on link "Activité professionnelle" at bounding box center [316, 53] width 85 height 12
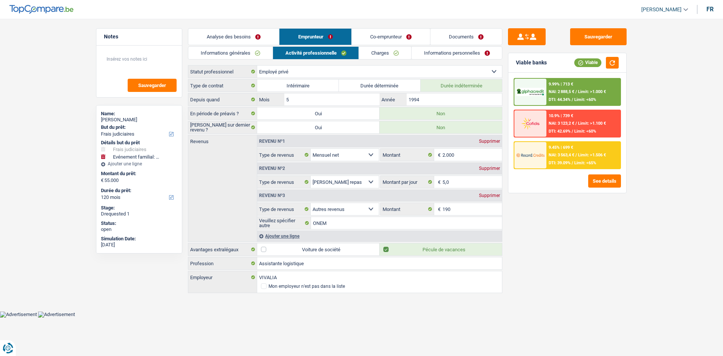
click at [384, 56] on link "Charges" at bounding box center [385, 53] width 52 height 12
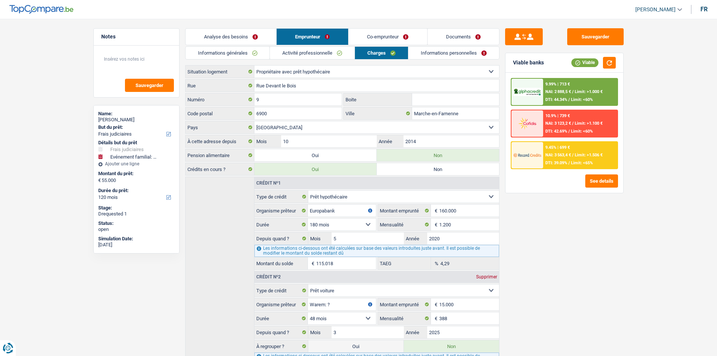
click at [424, 57] on link "Informations personnelles" at bounding box center [454, 53] width 91 height 12
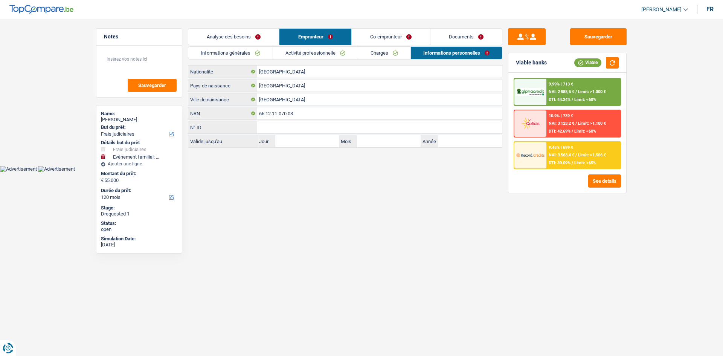
click at [381, 40] on link "Co-emprunteur" at bounding box center [391, 37] width 78 height 16
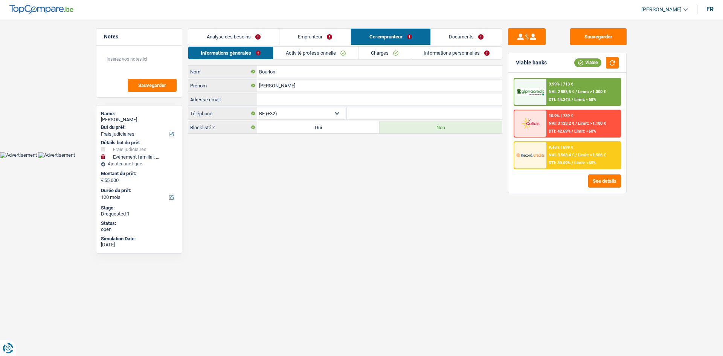
click at [338, 50] on link "Activité professionnelle" at bounding box center [315, 53] width 85 height 12
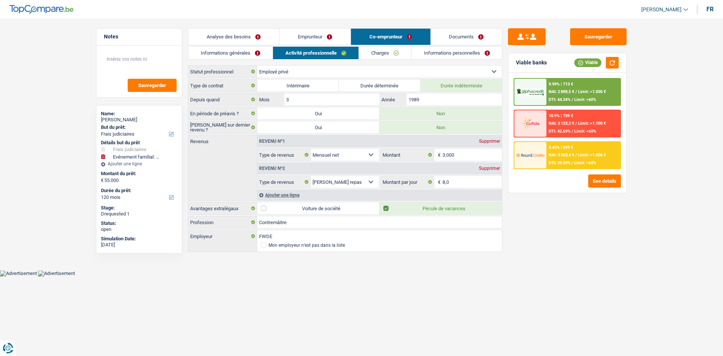
click at [378, 52] on link "Charges" at bounding box center [385, 53] width 52 height 12
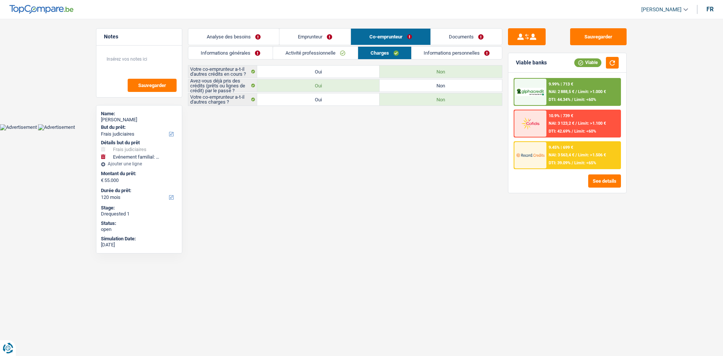
click at [462, 55] on link "Informations personnelles" at bounding box center [457, 53] width 91 height 12
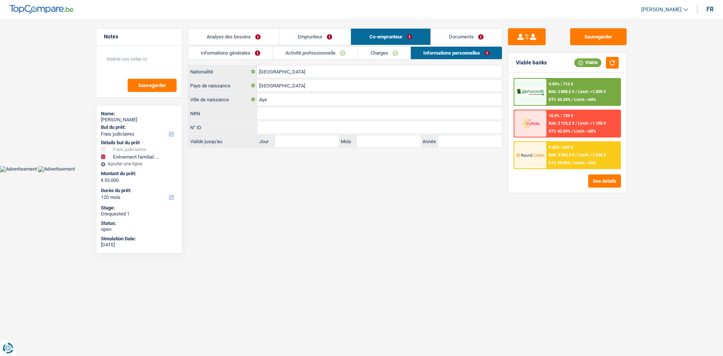
click at [221, 37] on link "Analyse des besoins" at bounding box center [233, 37] width 91 height 16
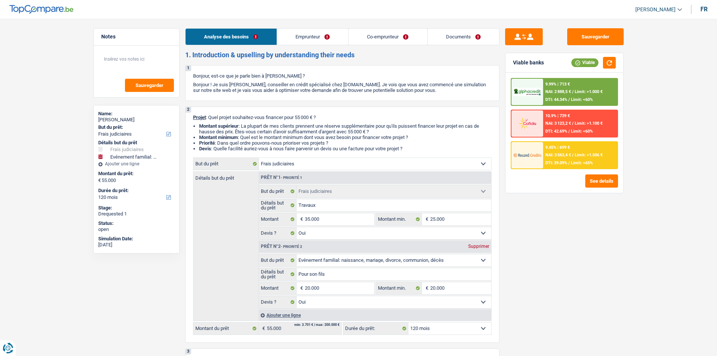
click at [458, 39] on link "Documents" at bounding box center [464, 37] width 72 height 16
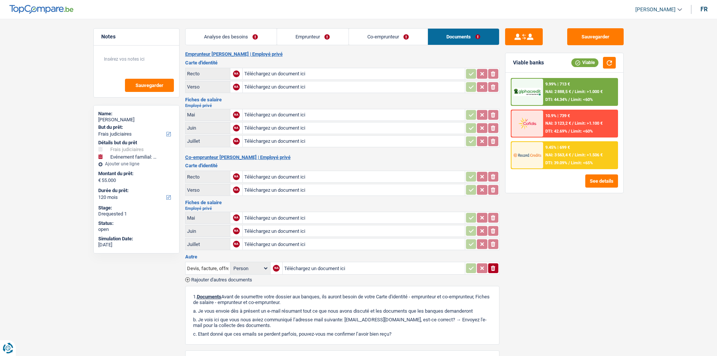
click at [382, 41] on link "Co-emprunteur" at bounding box center [388, 37] width 79 height 16
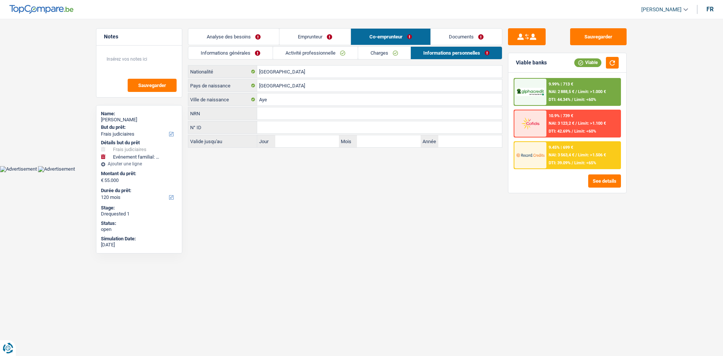
click at [375, 59] on div "Informations générales Activité professionnelle Charges Informations personnell…" at bounding box center [345, 96] width 314 height 101
click at [374, 58] on link "Charges" at bounding box center [384, 53] width 52 height 12
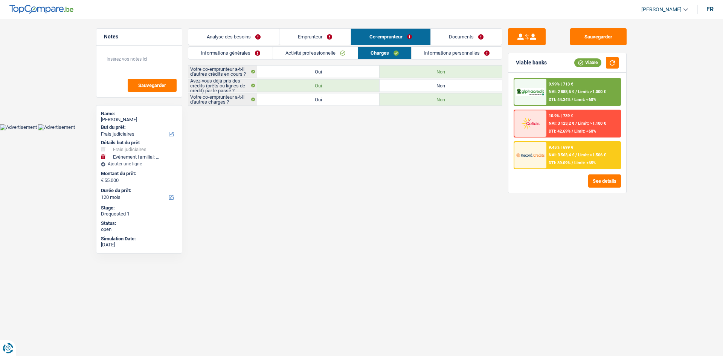
click at [309, 52] on link "Activité professionnelle" at bounding box center [315, 53] width 85 height 12
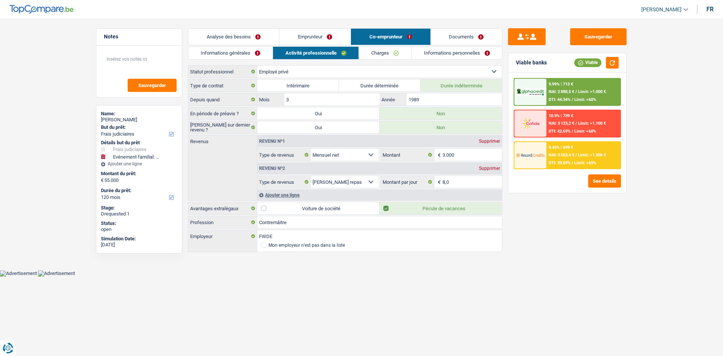
click at [245, 50] on link "Informations générales" at bounding box center [230, 53] width 84 height 12
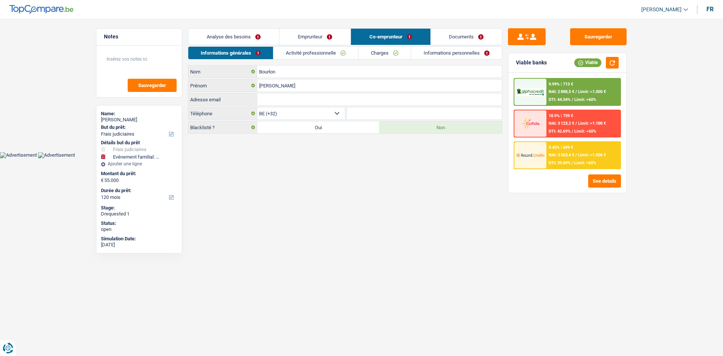
click at [319, 34] on link "Emprunteur" at bounding box center [314, 37] width 71 height 16
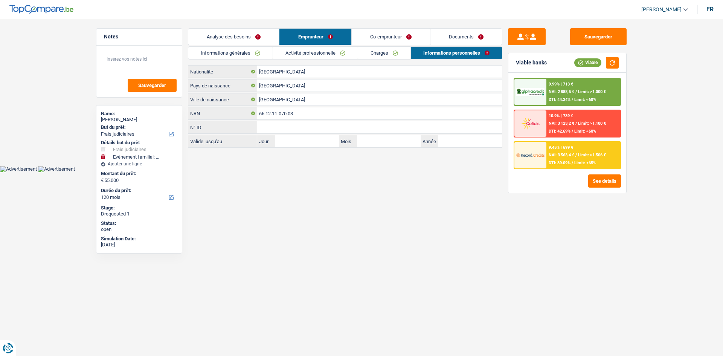
click at [329, 55] on link "Activité professionnelle" at bounding box center [315, 53] width 85 height 12
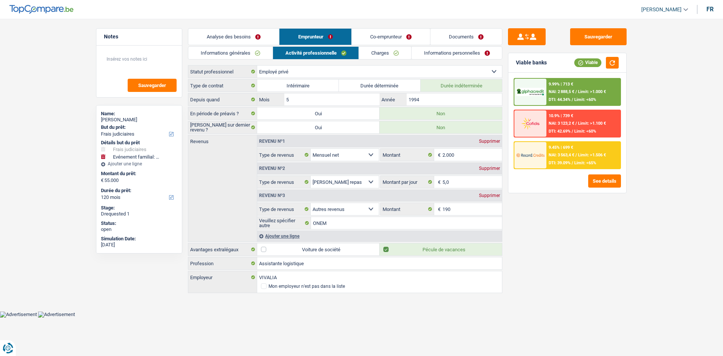
click at [392, 53] on link "Charges" at bounding box center [385, 53] width 52 height 12
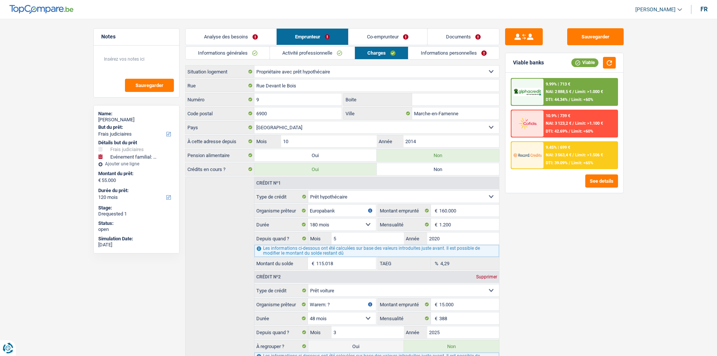
click at [445, 57] on link "Informations personnelles" at bounding box center [454, 53] width 91 height 12
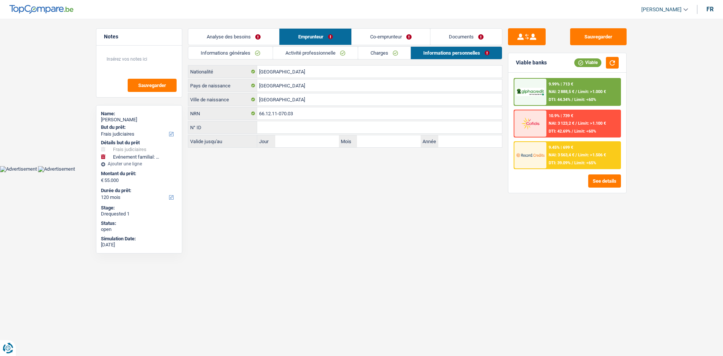
click at [453, 34] on link "Documents" at bounding box center [466, 37] width 72 height 16
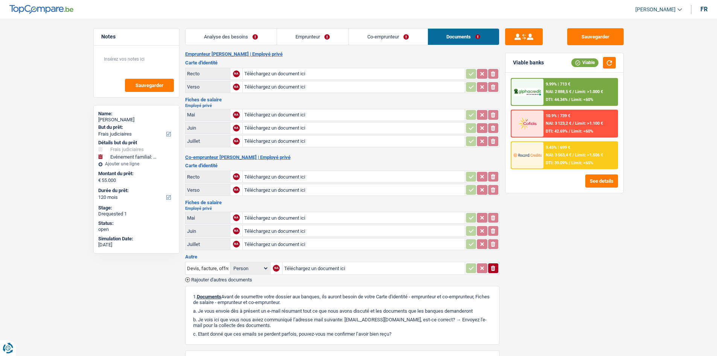
click at [413, 39] on link "Co-emprunteur" at bounding box center [388, 37] width 79 height 16
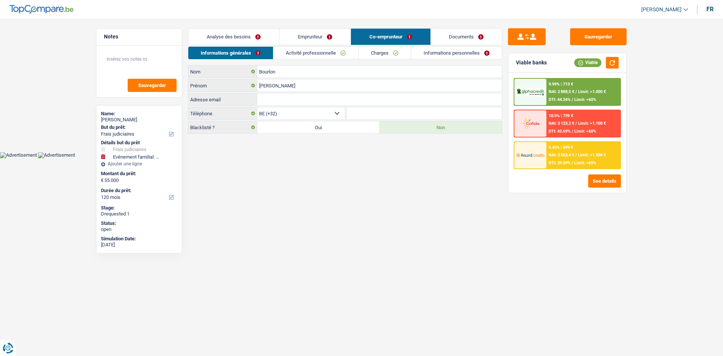
click at [404, 52] on link "Charges" at bounding box center [384, 53] width 52 height 12
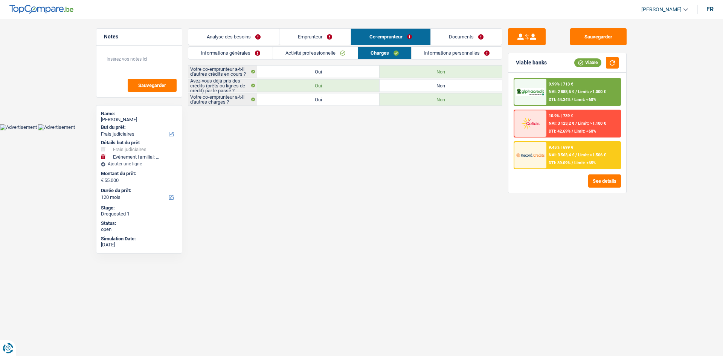
click at [441, 55] on link "Informations personnelles" at bounding box center [457, 53] width 91 height 12
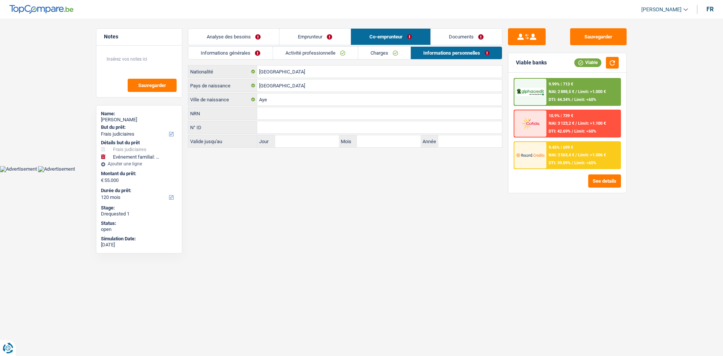
click at [394, 54] on link "Charges" at bounding box center [384, 53] width 52 height 12
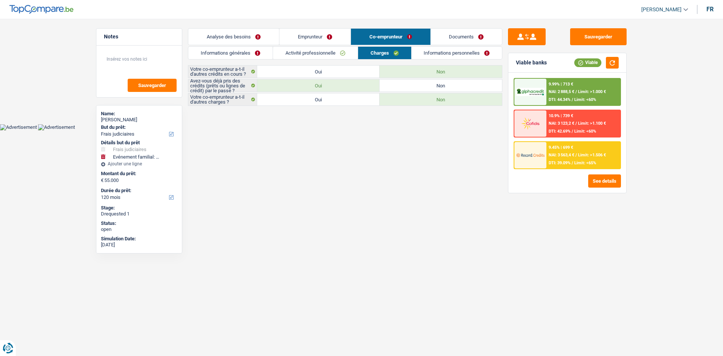
click at [331, 55] on link "Activité professionnelle" at bounding box center [315, 53] width 85 height 12
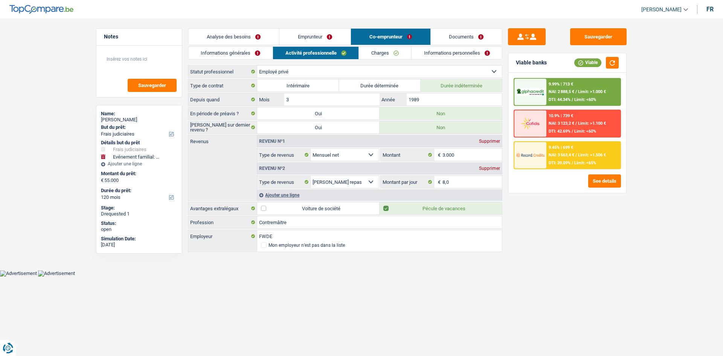
click at [241, 55] on link "Informations générales" at bounding box center [230, 53] width 84 height 12
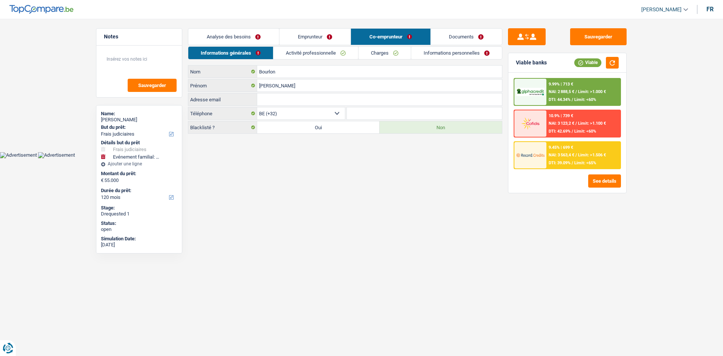
click at [312, 37] on link "Emprunteur" at bounding box center [314, 37] width 71 height 16
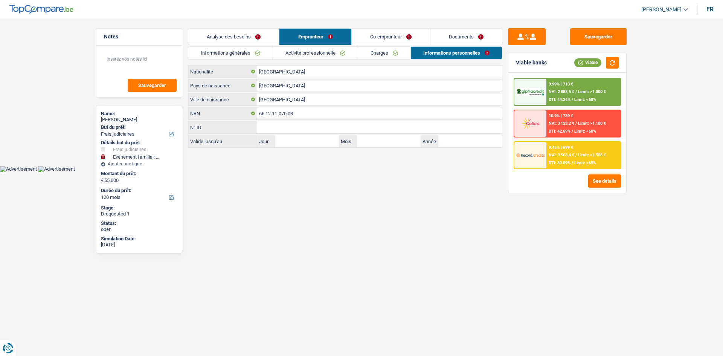
click at [310, 53] on link "Activité professionnelle" at bounding box center [315, 53] width 85 height 12
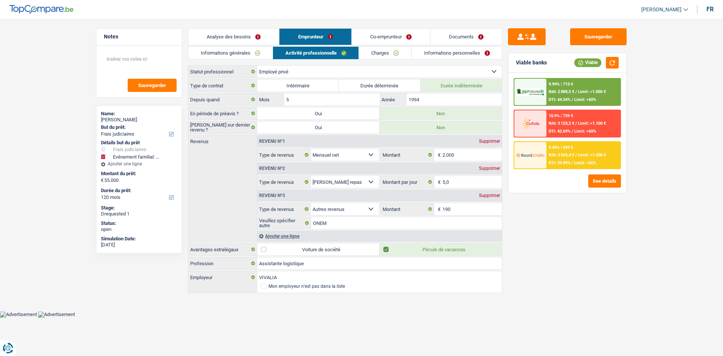
click at [380, 56] on link "Charges" at bounding box center [385, 53] width 52 height 12
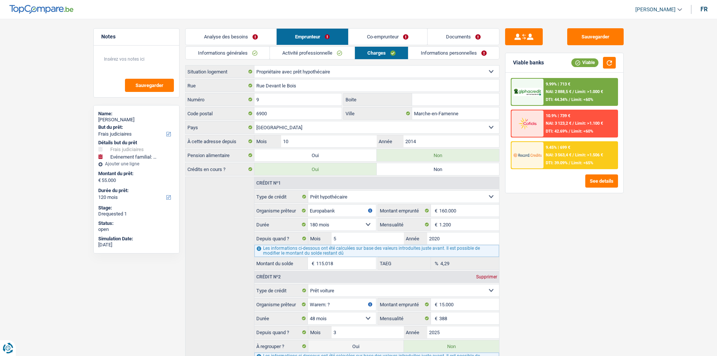
click at [454, 56] on link "Informations personnelles" at bounding box center [454, 53] width 91 height 12
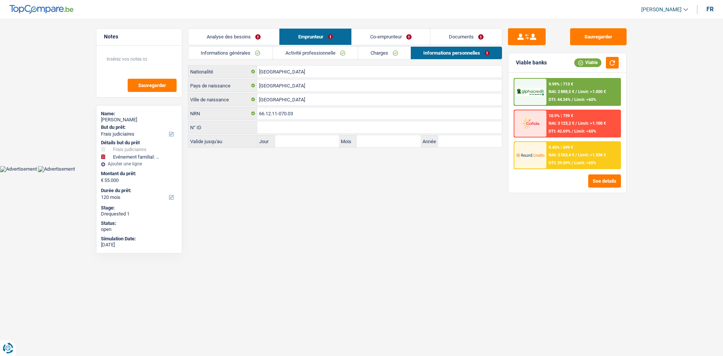
click at [390, 54] on link "Charges" at bounding box center [384, 53] width 52 height 12
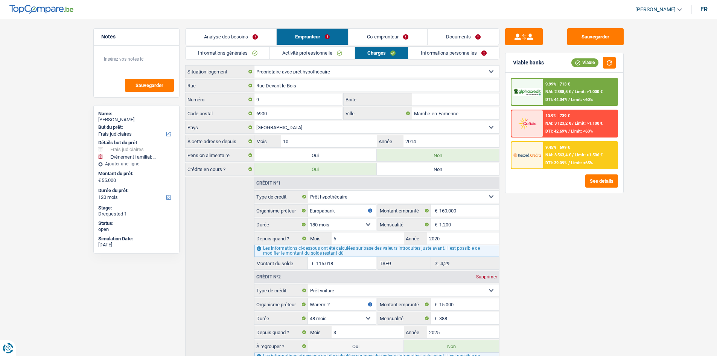
click at [423, 55] on link "Informations personnelles" at bounding box center [454, 53] width 91 height 12
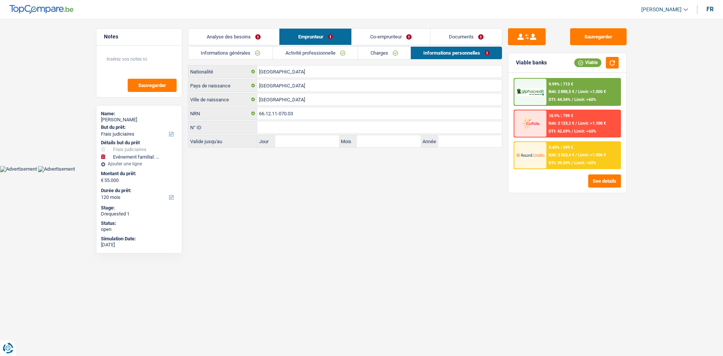
click at [380, 56] on link "Charges" at bounding box center [384, 53] width 52 height 12
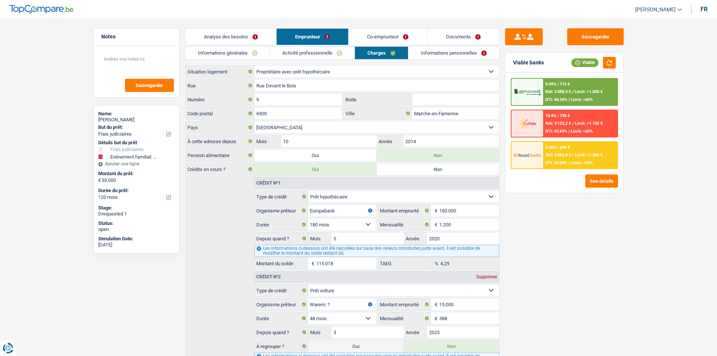
click at [316, 54] on link "Activité professionnelle" at bounding box center [312, 53] width 85 height 12
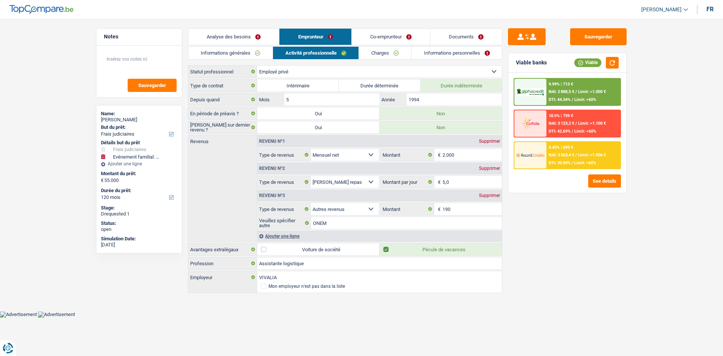
click at [244, 53] on link "Informations générales" at bounding box center [230, 53] width 84 height 12
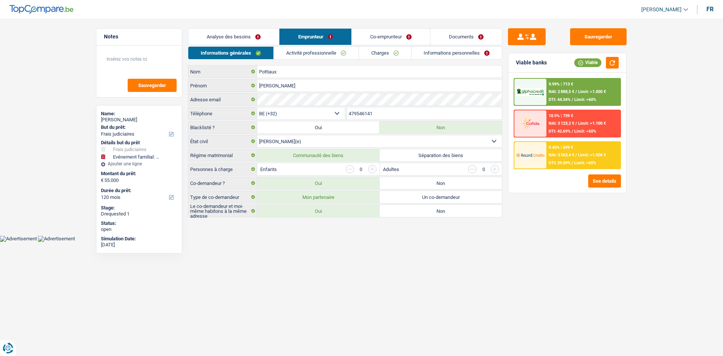
click at [322, 50] on link "Activité professionnelle" at bounding box center [316, 53] width 85 height 12
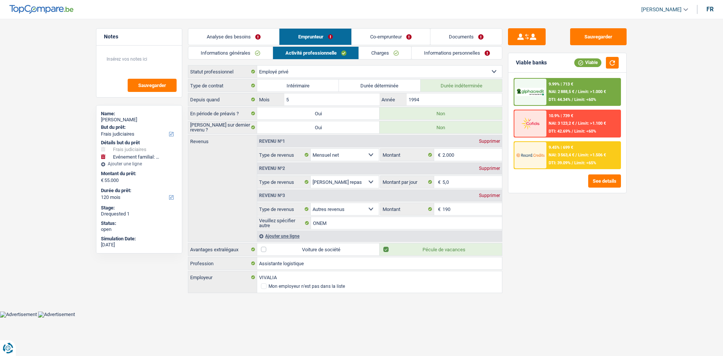
click at [371, 48] on link "Charges" at bounding box center [385, 53] width 52 height 12
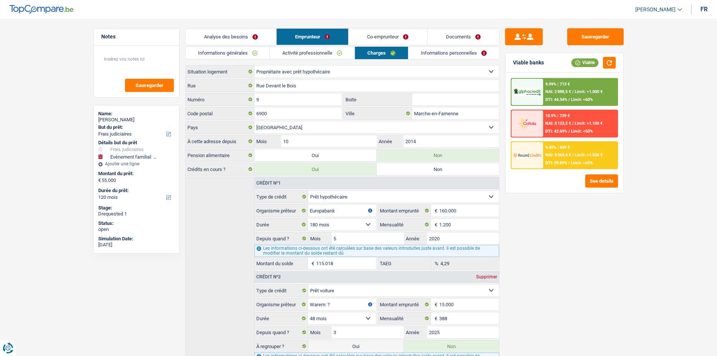
click at [422, 59] on link "Informations personnelles" at bounding box center [454, 53] width 91 height 12
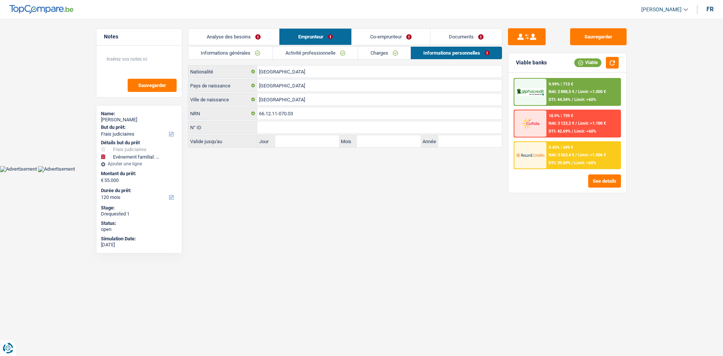
click at [379, 40] on link "Co-emprunteur" at bounding box center [391, 37] width 78 height 16
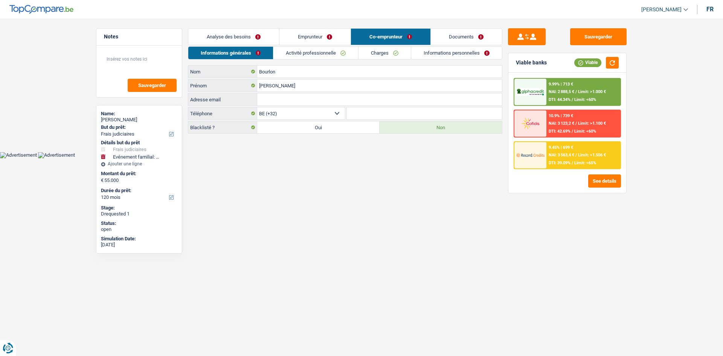
click at [344, 55] on link "Activité professionnelle" at bounding box center [315, 53] width 85 height 12
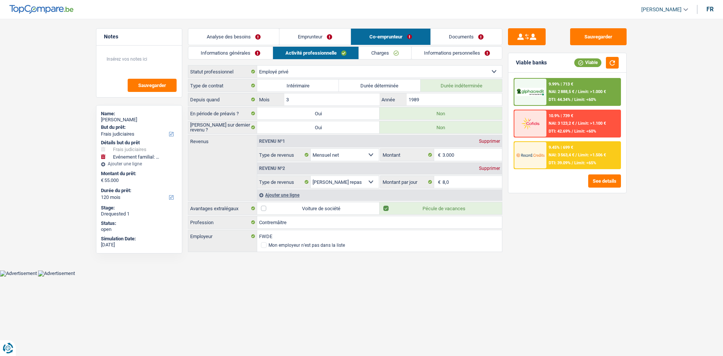
click at [368, 54] on link "Charges" at bounding box center [385, 53] width 52 height 12
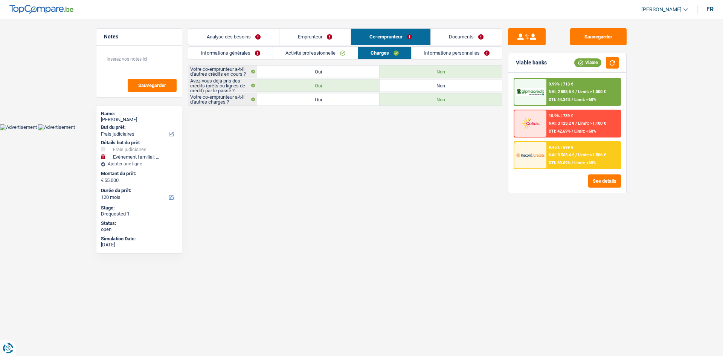
click at [475, 53] on link "Informations personnelles" at bounding box center [457, 53] width 91 height 12
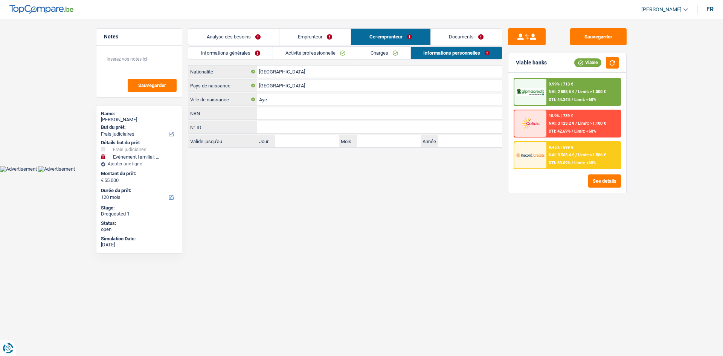
click at [305, 58] on link "Activité professionnelle" at bounding box center [315, 53] width 85 height 12
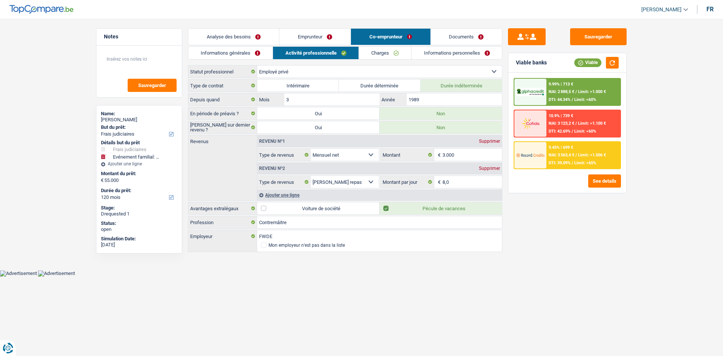
click at [248, 58] on link "Informations générales" at bounding box center [230, 53] width 84 height 12
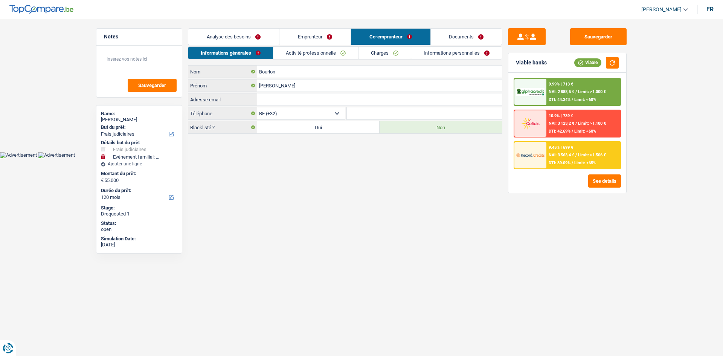
click at [335, 33] on link "Emprunteur" at bounding box center [314, 37] width 71 height 16
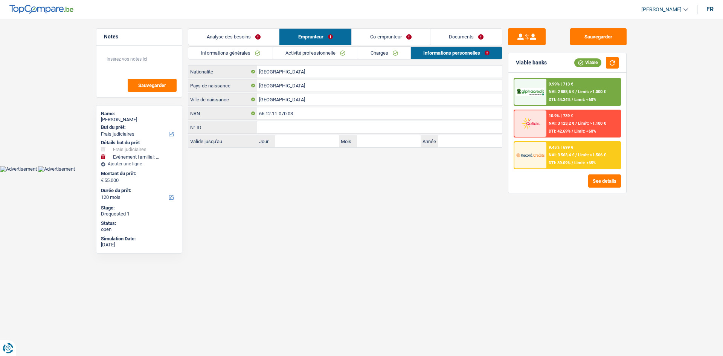
click at [235, 40] on link "Analyse des besoins" at bounding box center [233, 37] width 91 height 16
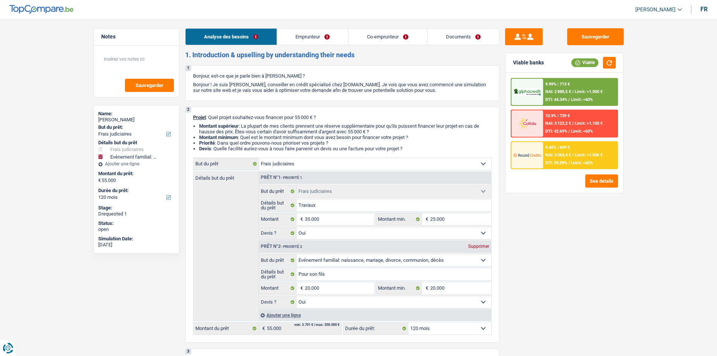
click at [303, 45] on li "Emprunteur" at bounding box center [313, 36] width 72 height 17
click at [310, 40] on link "Emprunteur" at bounding box center [312, 37] width 71 height 16
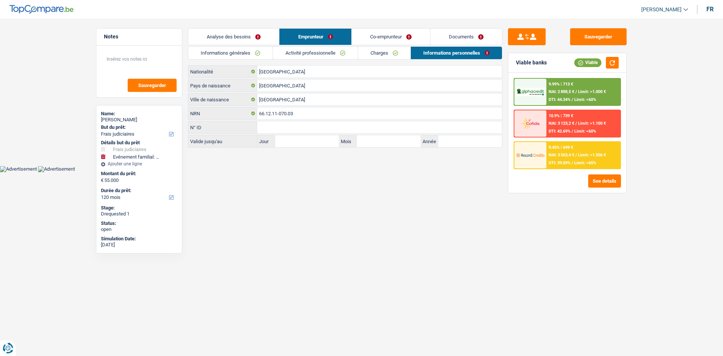
click at [249, 59] on div "Informations générales Activité professionnelle Charges Informations personnell…" at bounding box center [345, 96] width 314 height 101
click at [250, 55] on link "Informations générales" at bounding box center [230, 53] width 84 height 12
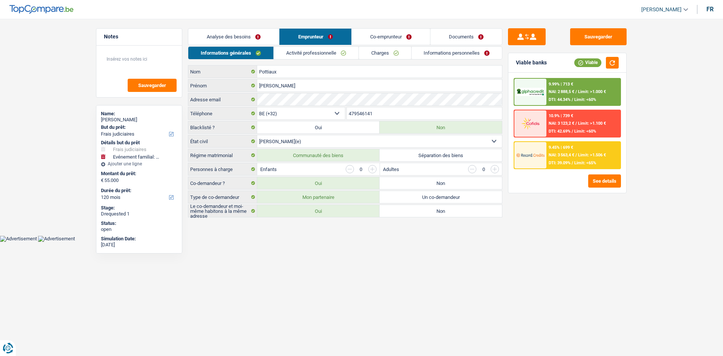
click at [300, 61] on div "Informations générales Activité professionnelle Charges Informations personnell…" at bounding box center [345, 131] width 314 height 171
click at [342, 63] on div "Informations générales Activité professionnelle Charges Informations personnell…" at bounding box center [345, 131] width 314 height 171
click at [343, 52] on link "Activité professionnelle" at bounding box center [316, 53] width 85 height 12
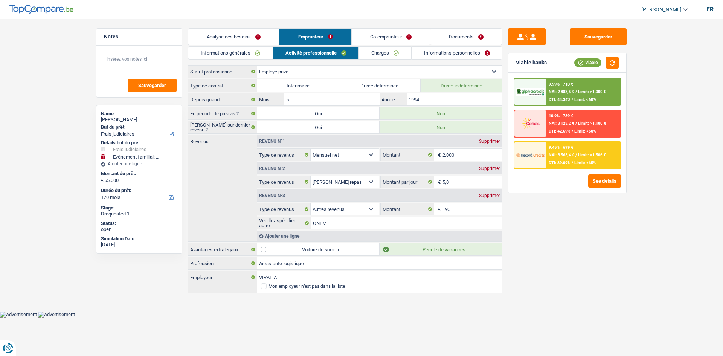
click at [378, 56] on link "Charges" at bounding box center [385, 53] width 52 height 12
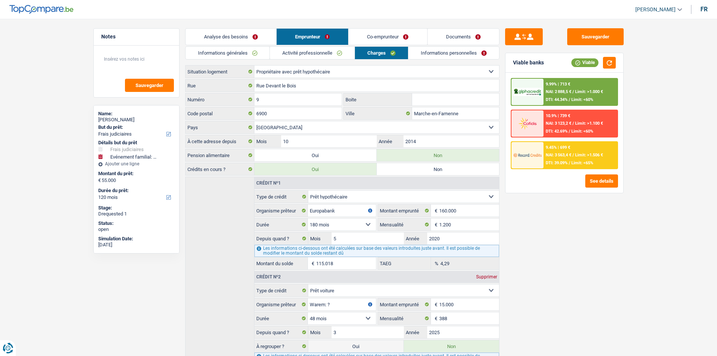
click at [451, 55] on link "Informations personnelles" at bounding box center [454, 53] width 91 height 12
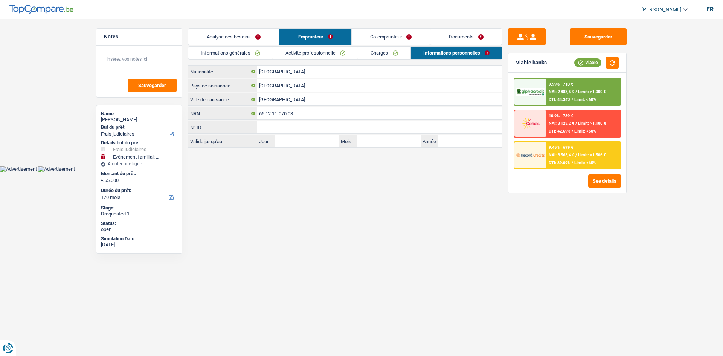
click at [386, 44] on link "Co-emprunteur" at bounding box center [391, 37] width 78 height 16
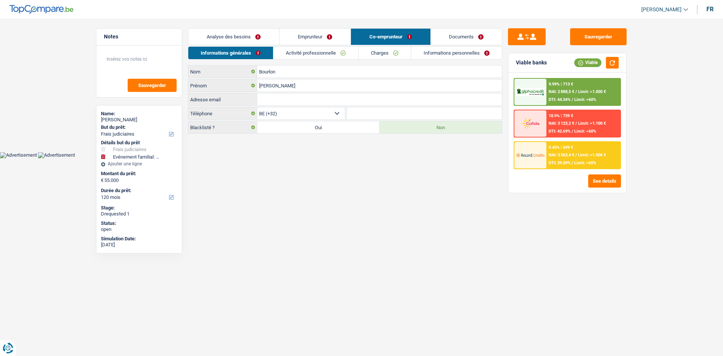
click at [309, 49] on link "Activité professionnelle" at bounding box center [315, 53] width 85 height 12
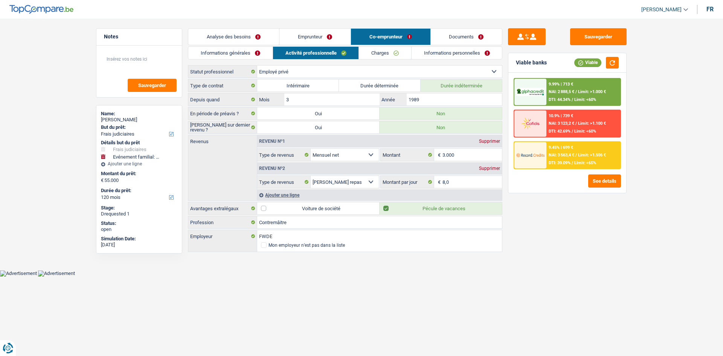
click at [377, 51] on link "Charges" at bounding box center [385, 53] width 52 height 12
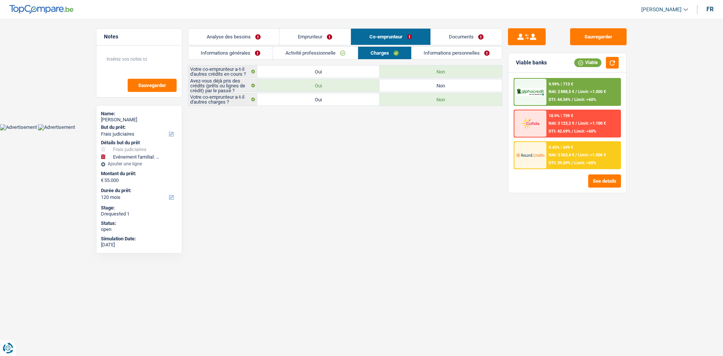
click at [433, 51] on link "Informations personnelles" at bounding box center [457, 53] width 91 height 12
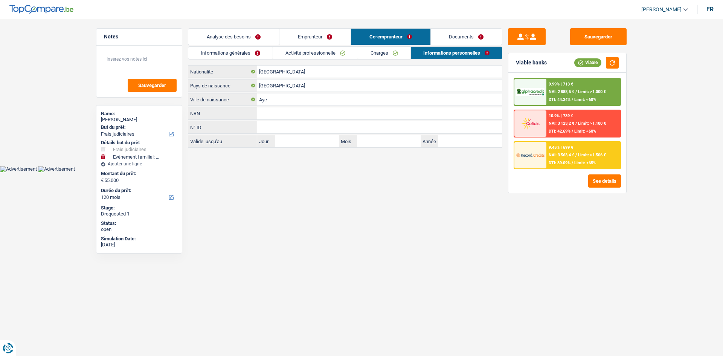
click at [342, 38] on link "Emprunteur" at bounding box center [314, 37] width 71 height 16
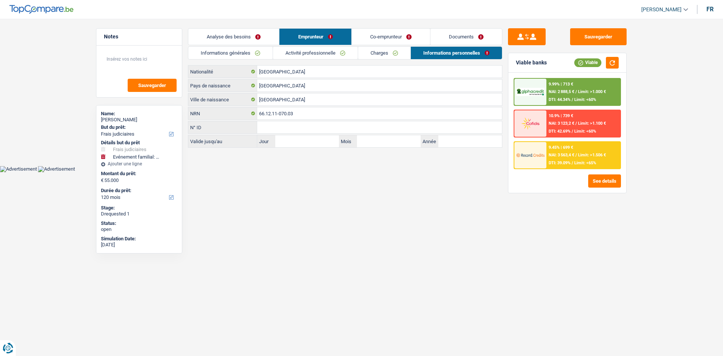
click at [391, 54] on link "Charges" at bounding box center [384, 53] width 52 height 12
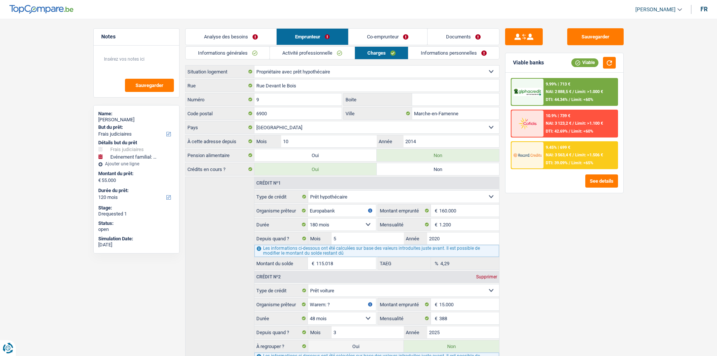
click at [294, 55] on link "Activité professionnelle" at bounding box center [312, 53] width 85 height 12
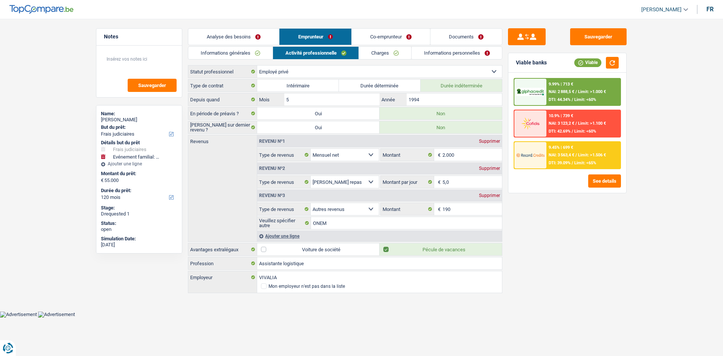
click at [223, 62] on div "Informations générales Activité professionnelle Charges Informations personnell…" at bounding box center [345, 170] width 314 height 248
click at [229, 56] on link "Informations générales" at bounding box center [230, 53] width 84 height 12
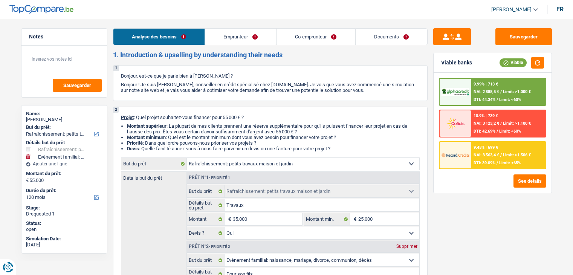
select select "houseOrGarden"
select select "familyEvent"
select select "120"
select select "houseOrGarden"
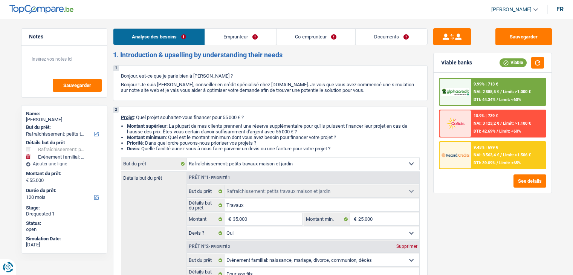
select select "houseOrGarden"
select select "yes"
select select "familyEvent"
select select "yes"
select select "120"
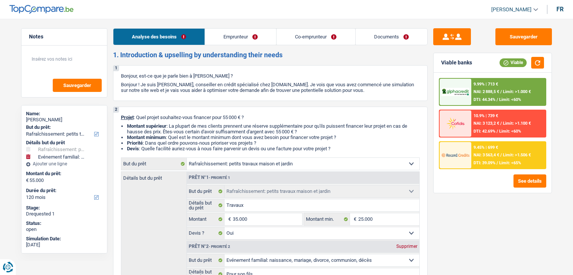
select select "privateEmployee"
select select "netSalary"
select select "mealVouchers"
select select "other"
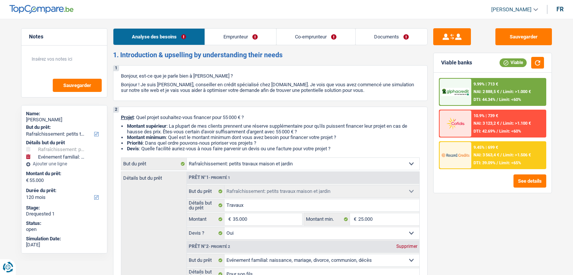
select select "netSalary"
select select "mealVouchers"
select select "ownerWithMortgage"
select select "mortgage"
select select "180"
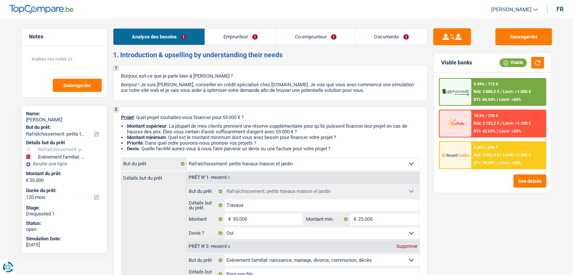
select select "carLoan"
select select "48"
select select "houseOrGarden"
select select "yes"
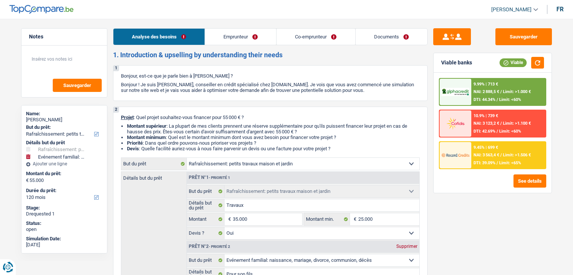
select select "familyEvent"
select select "yes"
select select "120"
select select "houseOrGarden"
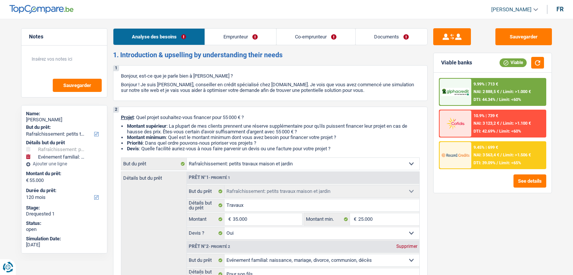
select select "familyEvent"
select select "120"
select select "houseOrGarden"
select select "yes"
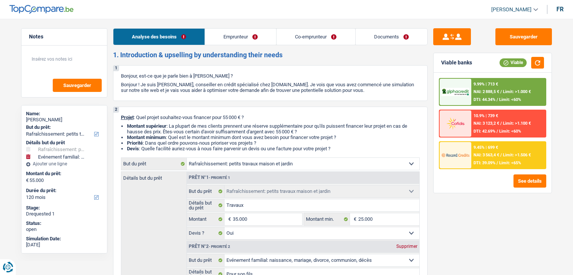
select select "familyEvent"
select select "yes"
select select "120"
select select "privateEmployee"
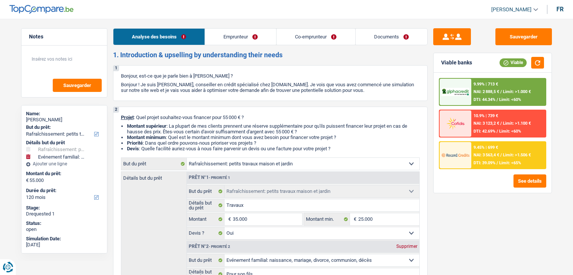
select select "netSalary"
select select "mealVouchers"
select select "other"
select select "netSalary"
select select "mealVouchers"
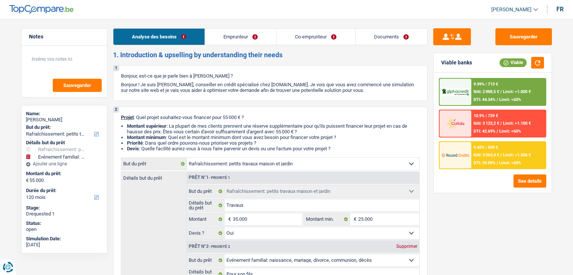
select select "ownerWithMortgage"
select select "mortgage"
select select "180"
select select "carLoan"
select select "48"
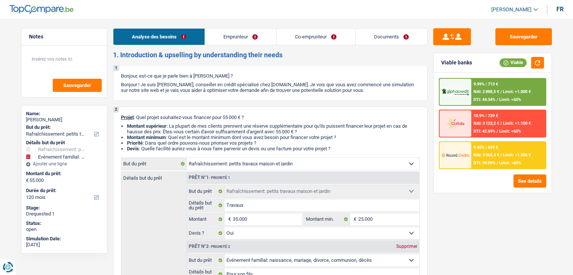
select select "houseOrGarden"
select select "yes"
select select "familyEvent"
select select "yes"
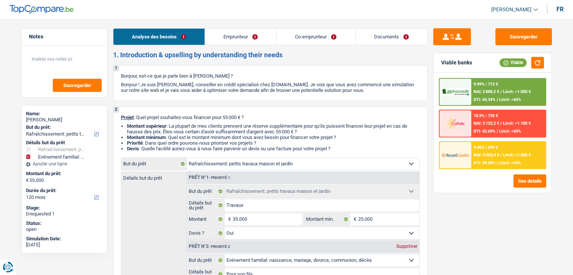
select select "120"
click at [242, 35] on link "Emprunteur" at bounding box center [240, 37] width 71 height 16
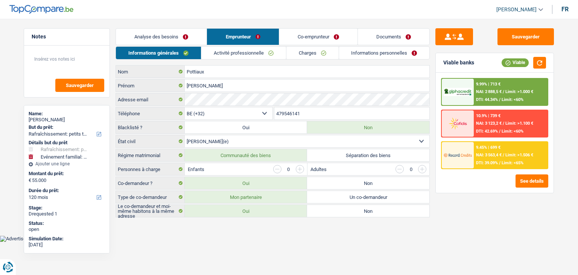
click at [248, 52] on link "Activité professionnelle" at bounding box center [243, 53] width 85 height 12
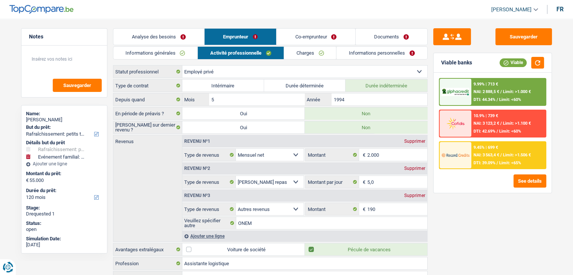
click at [319, 59] on li "Charges" at bounding box center [310, 52] width 53 height 13
click at [318, 47] on link "Charges" at bounding box center [310, 53] width 52 height 12
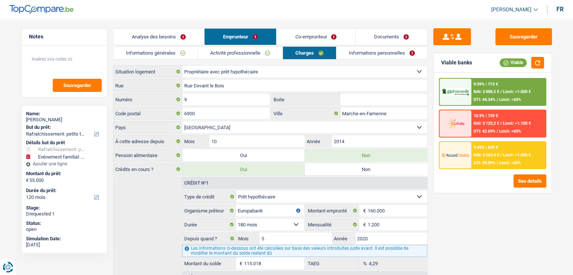
click at [387, 57] on link "Informations personnelles" at bounding box center [381, 53] width 91 height 12
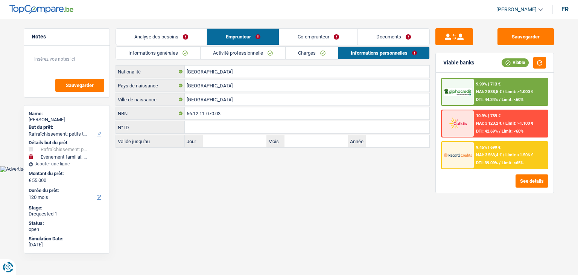
click at [326, 32] on link "Co-emprunteur" at bounding box center [318, 37] width 78 height 16
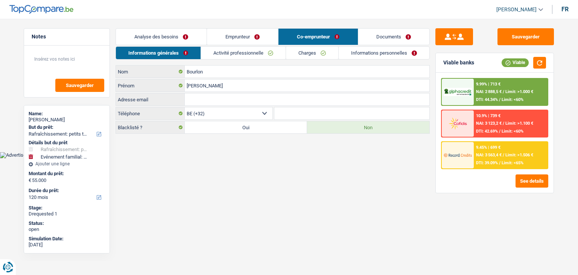
click at [243, 54] on link "Activité professionnelle" at bounding box center [243, 53] width 85 height 12
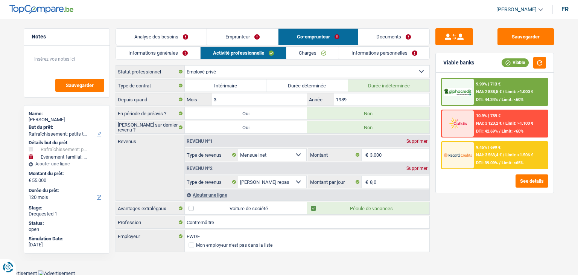
click at [316, 55] on link "Charges" at bounding box center [313, 53] width 52 height 12
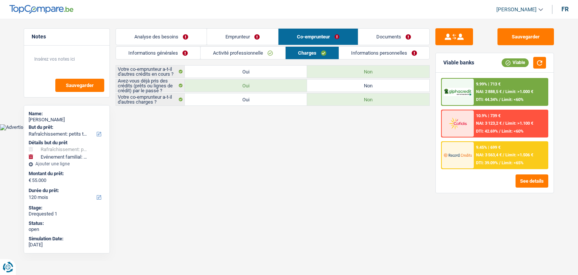
click at [390, 55] on link "Informations personnelles" at bounding box center [384, 53] width 91 height 12
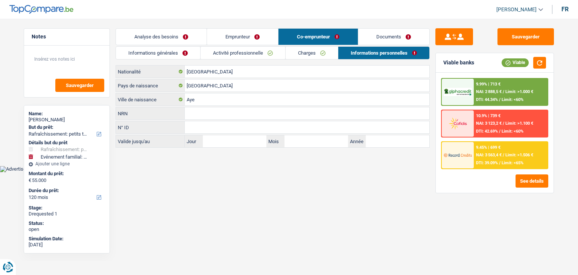
click at [398, 31] on link "Documents" at bounding box center [394, 37] width 72 height 16
